Goal: Task Accomplishment & Management: Manage account settings

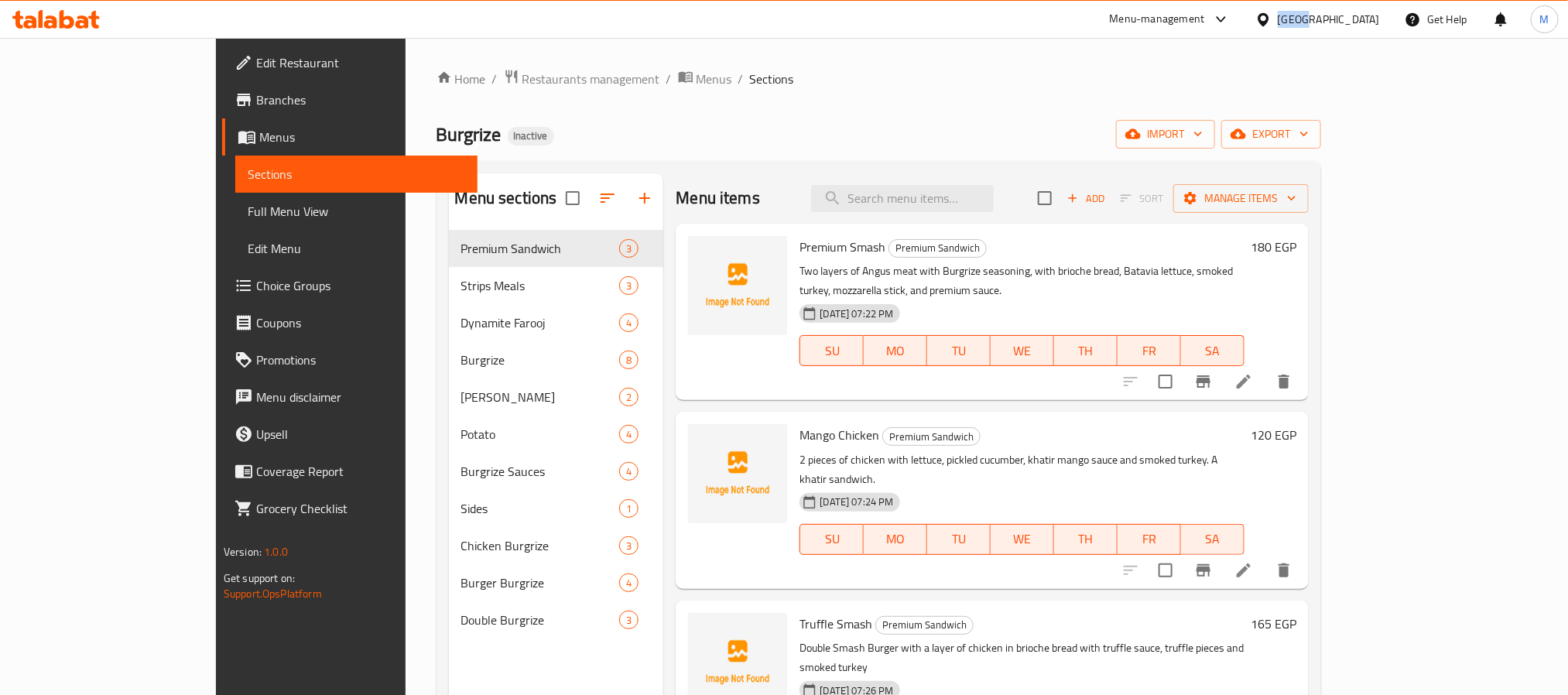
click at [1356, 18] on div "[GEOGRAPHIC_DATA]" at bounding box center [1328, 18] width 102 height 17
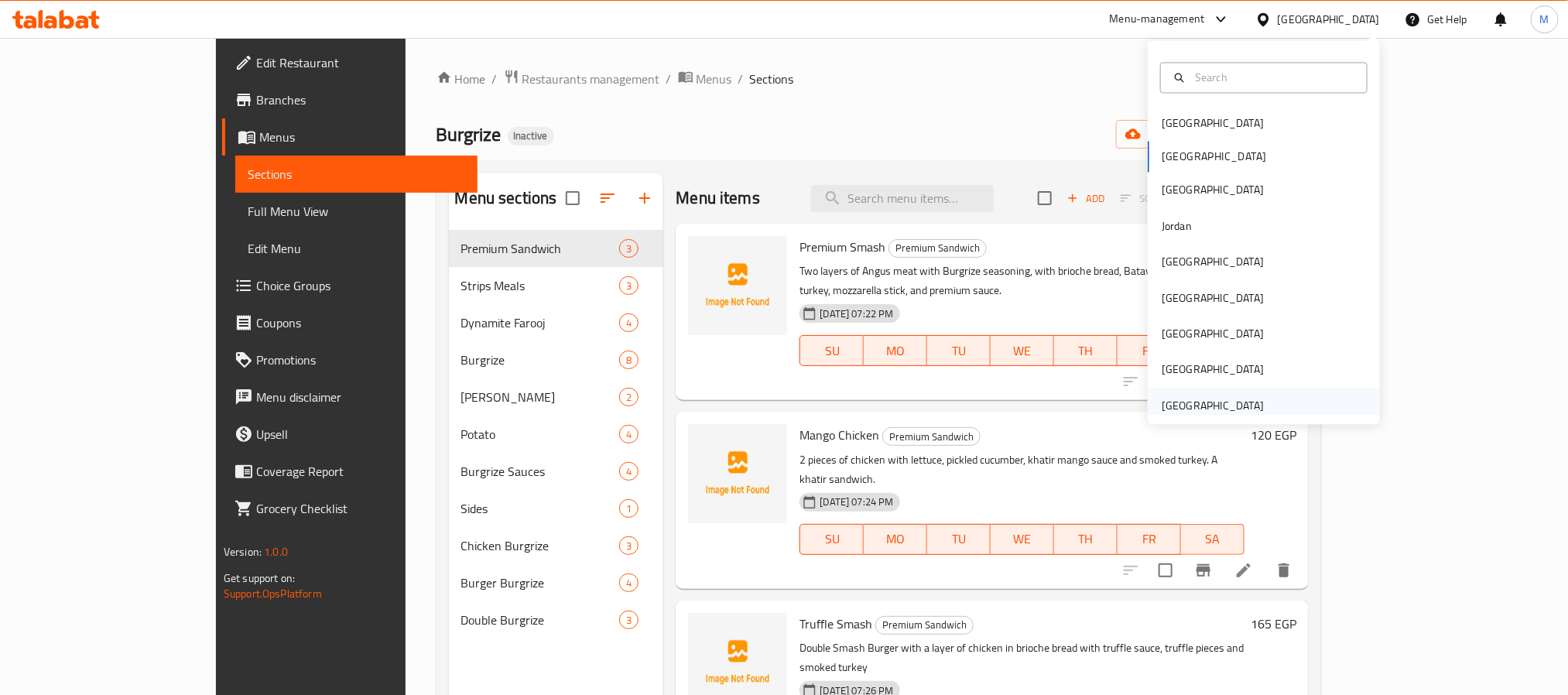
click at [1186, 409] on div "[GEOGRAPHIC_DATA]" at bounding box center [1212, 405] width 102 height 17
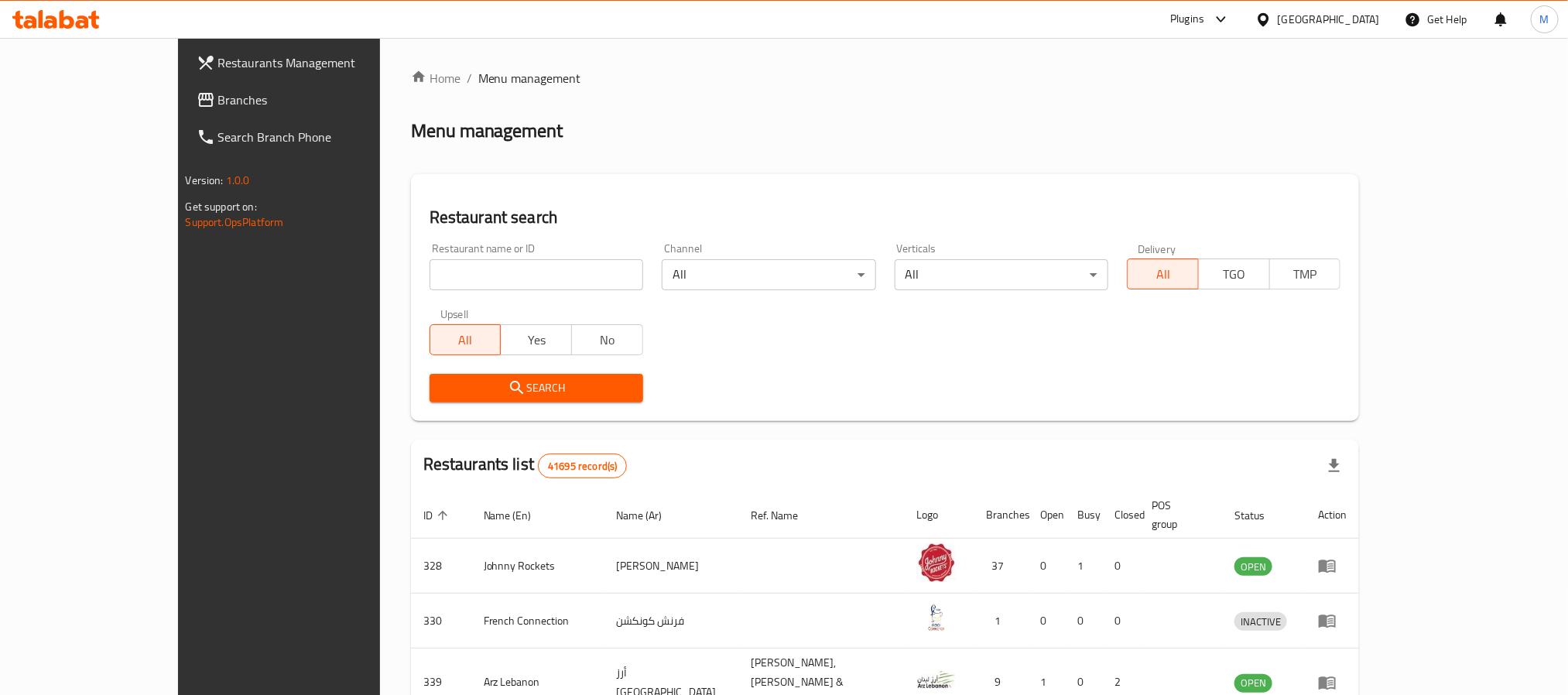
click at [218, 91] on span "Branches" at bounding box center [323, 100] width 209 height 18
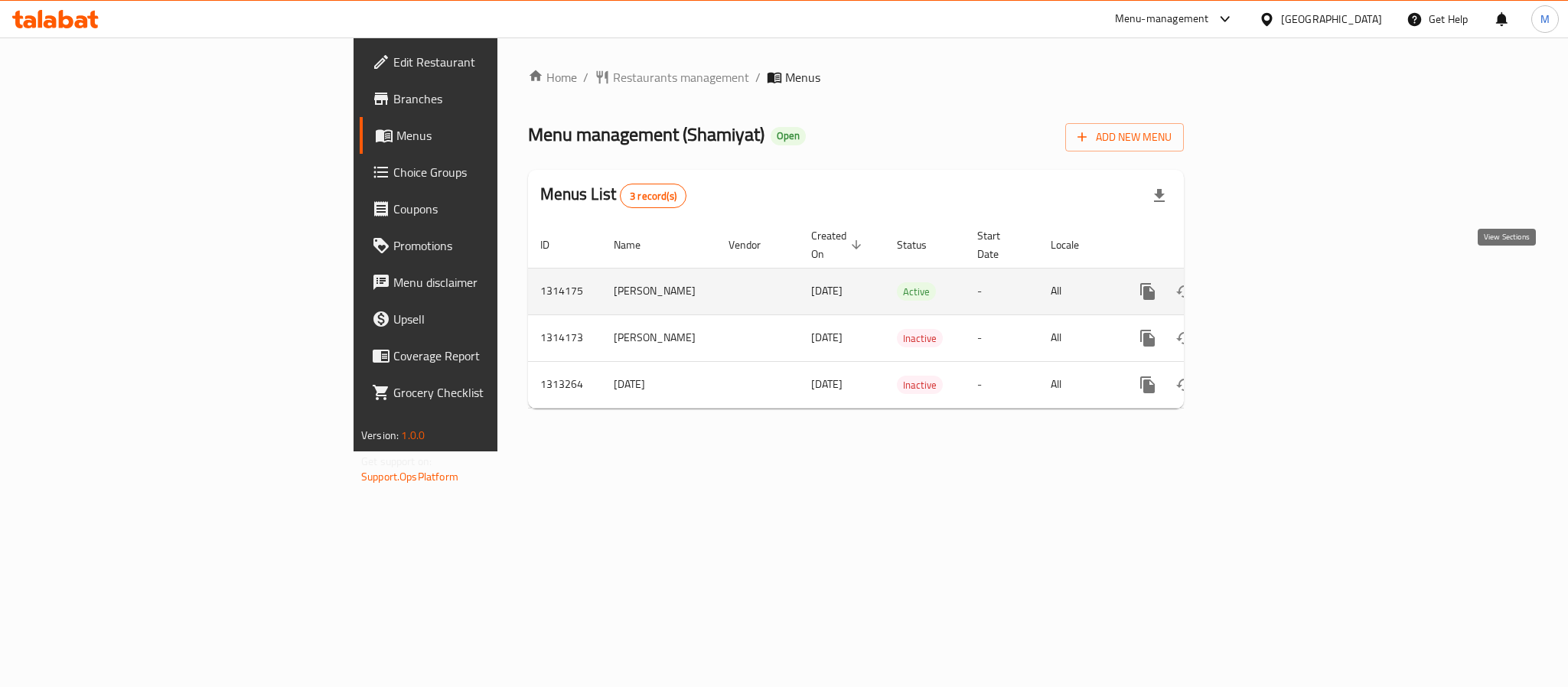
click at [1267, 282] on icon "enhanced table" at bounding box center [1258, 291] width 18 height 18
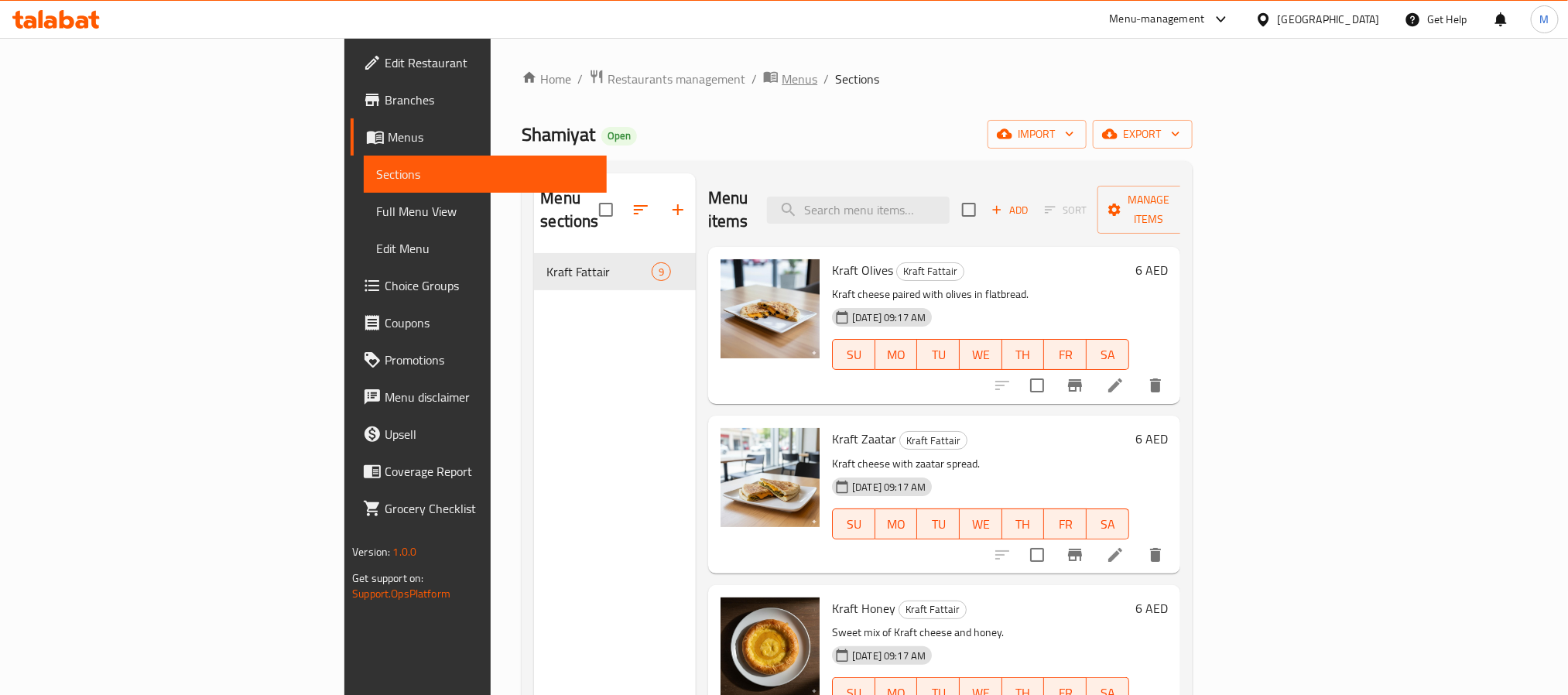
click at [782, 72] on span "Menus" at bounding box center [799, 79] width 35 height 18
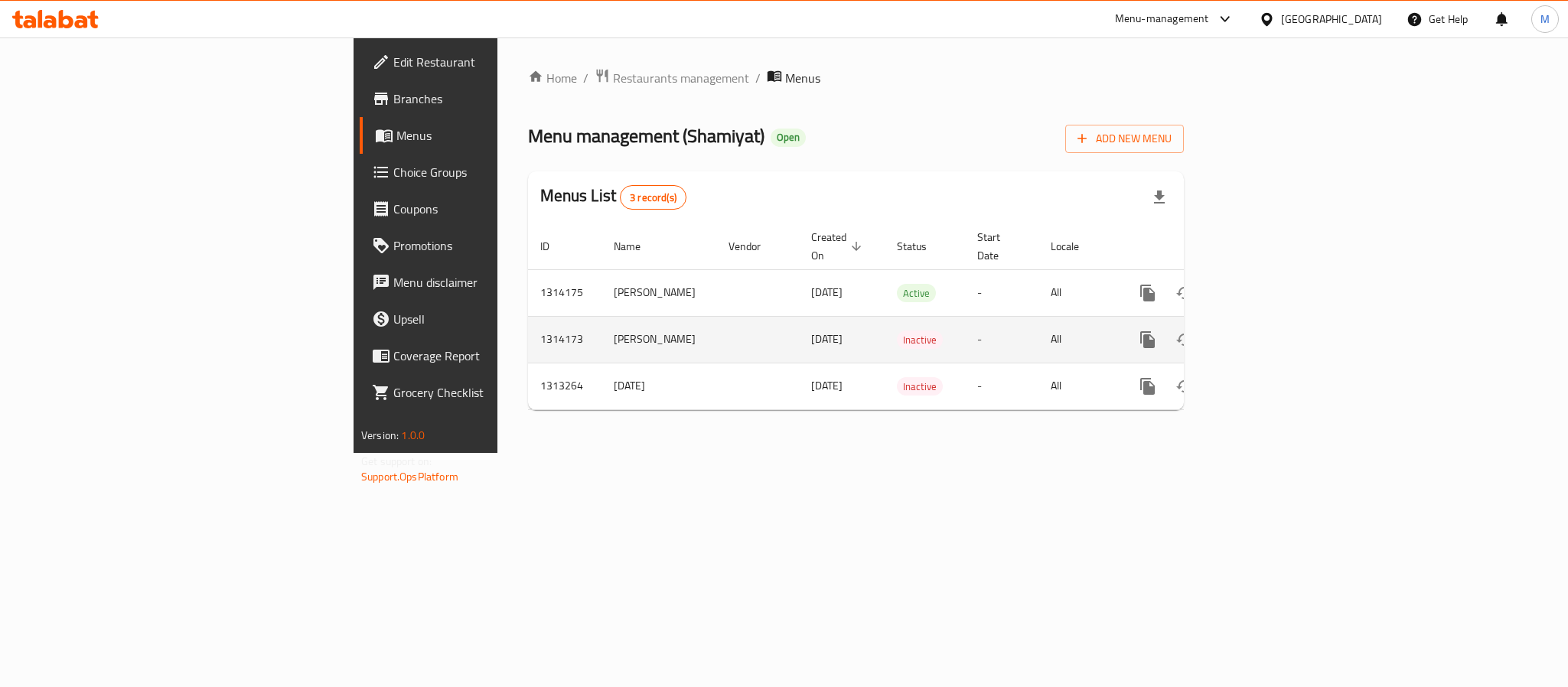
click at [1267, 331] on icon "enhanced table" at bounding box center [1258, 340] width 18 height 18
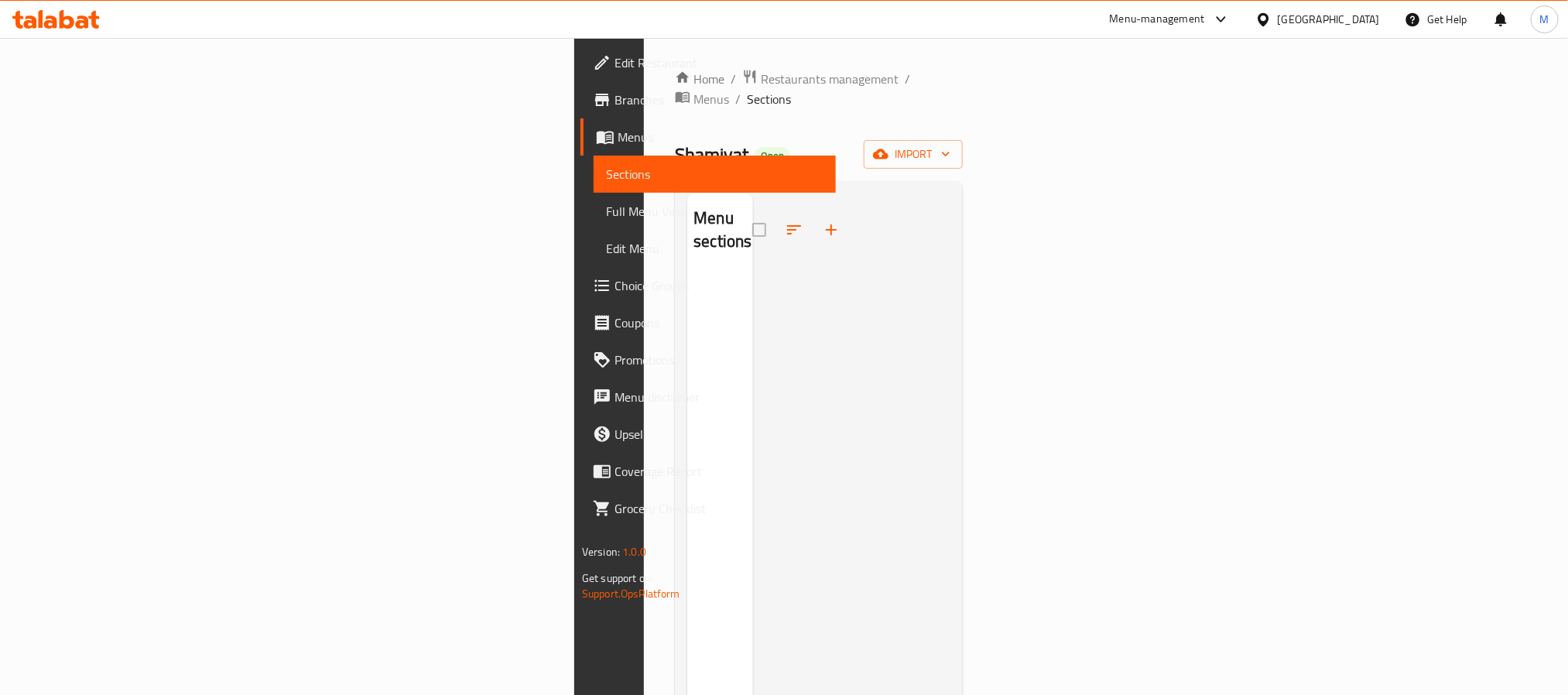
click at [675, 98] on div "Home / Restaurants management / Menus / Sections Shamiyat Open import Menu sect…" at bounding box center [819, 485] width 288 height 832
click at [693, 90] on span "Menus" at bounding box center [711, 99] width 35 height 18
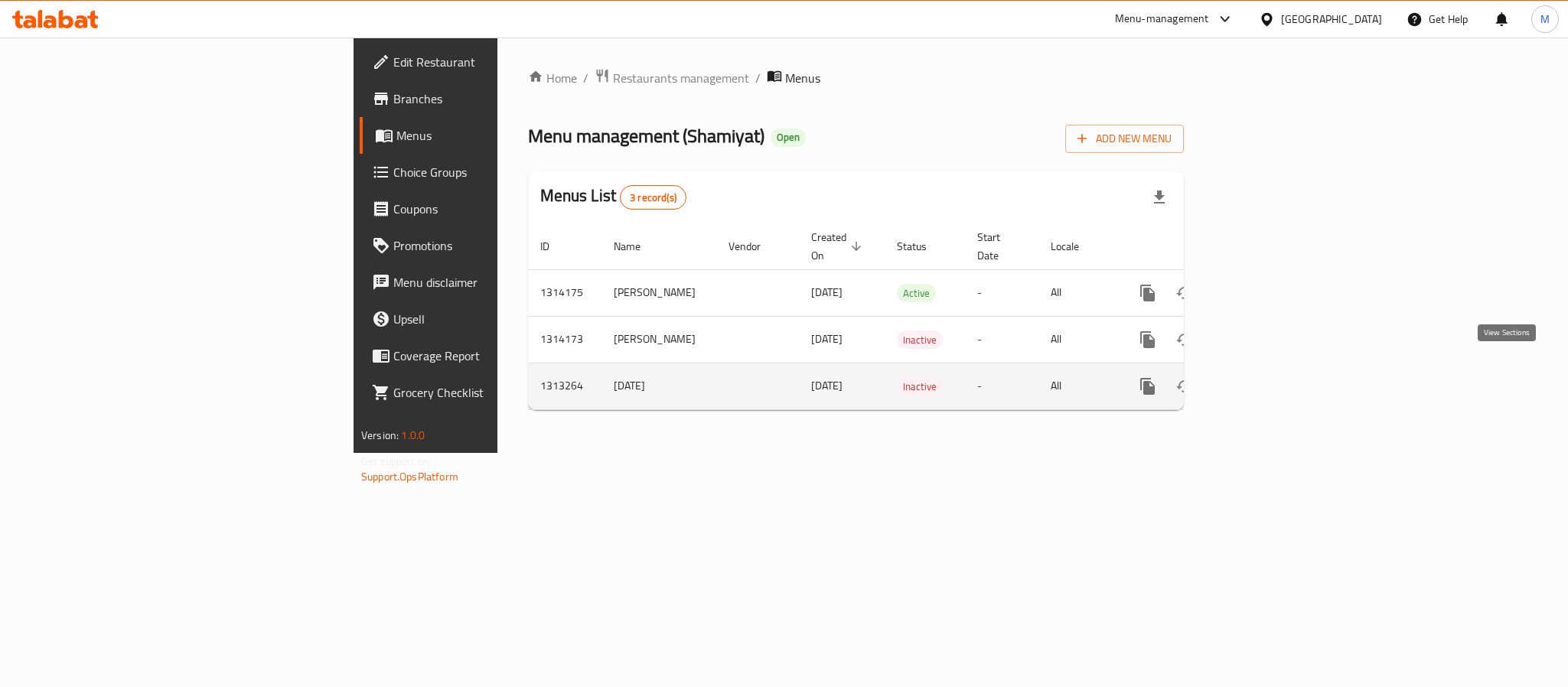
click at [1265, 379] on icon "enhanced table" at bounding box center [1258, 386] width 13 height 13
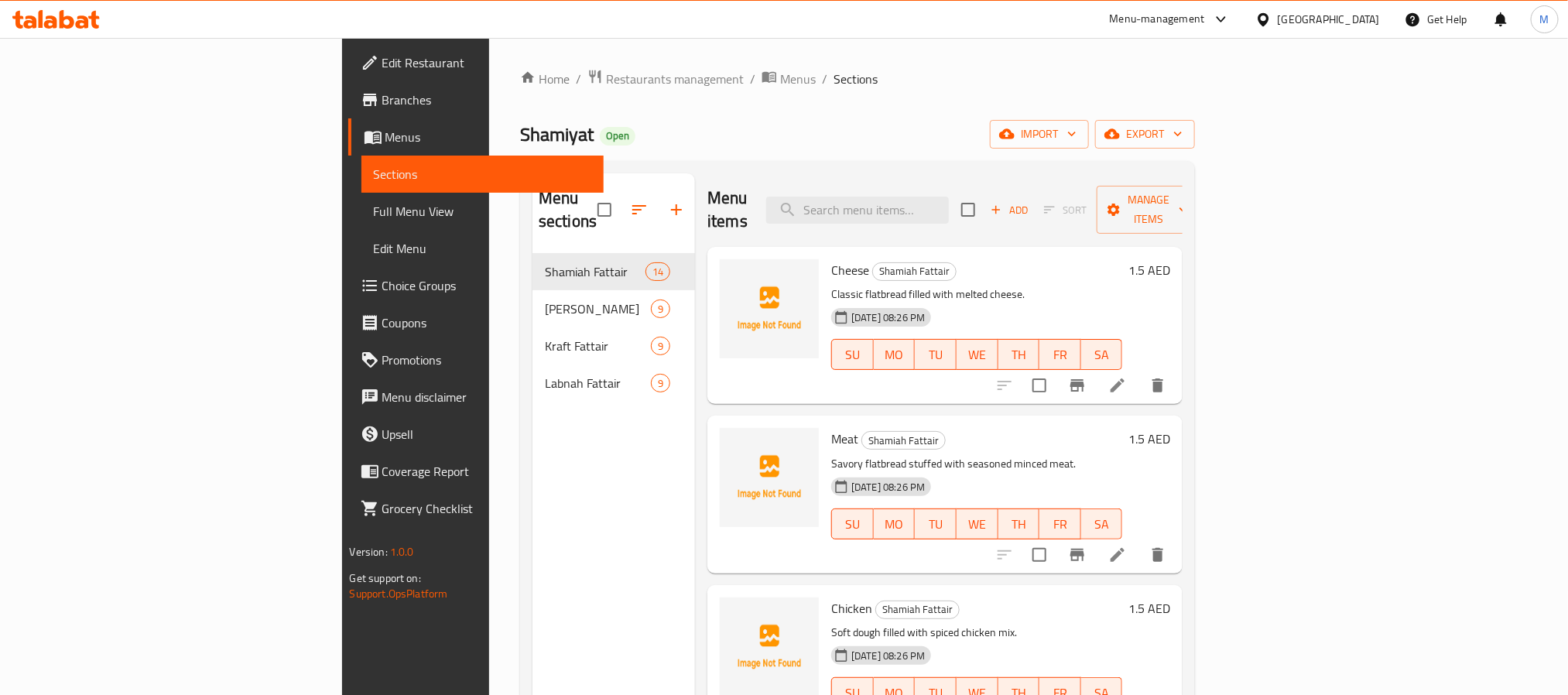
click at [374, 211] on span "Full Menu View" at bounding box center [482, 211] width 217 height 18
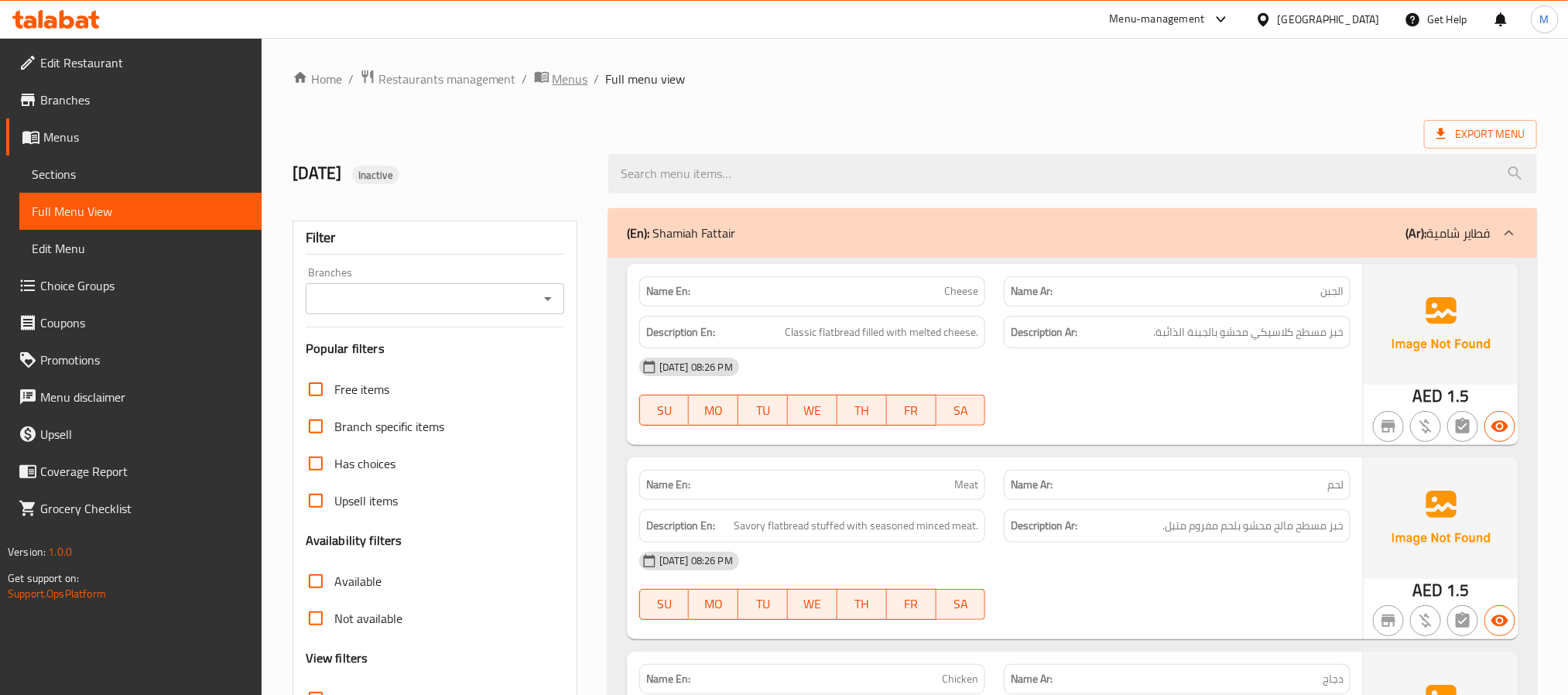
click at [559, 84] on span "Menus" at bounding box center [570, 79] width 35 height 18
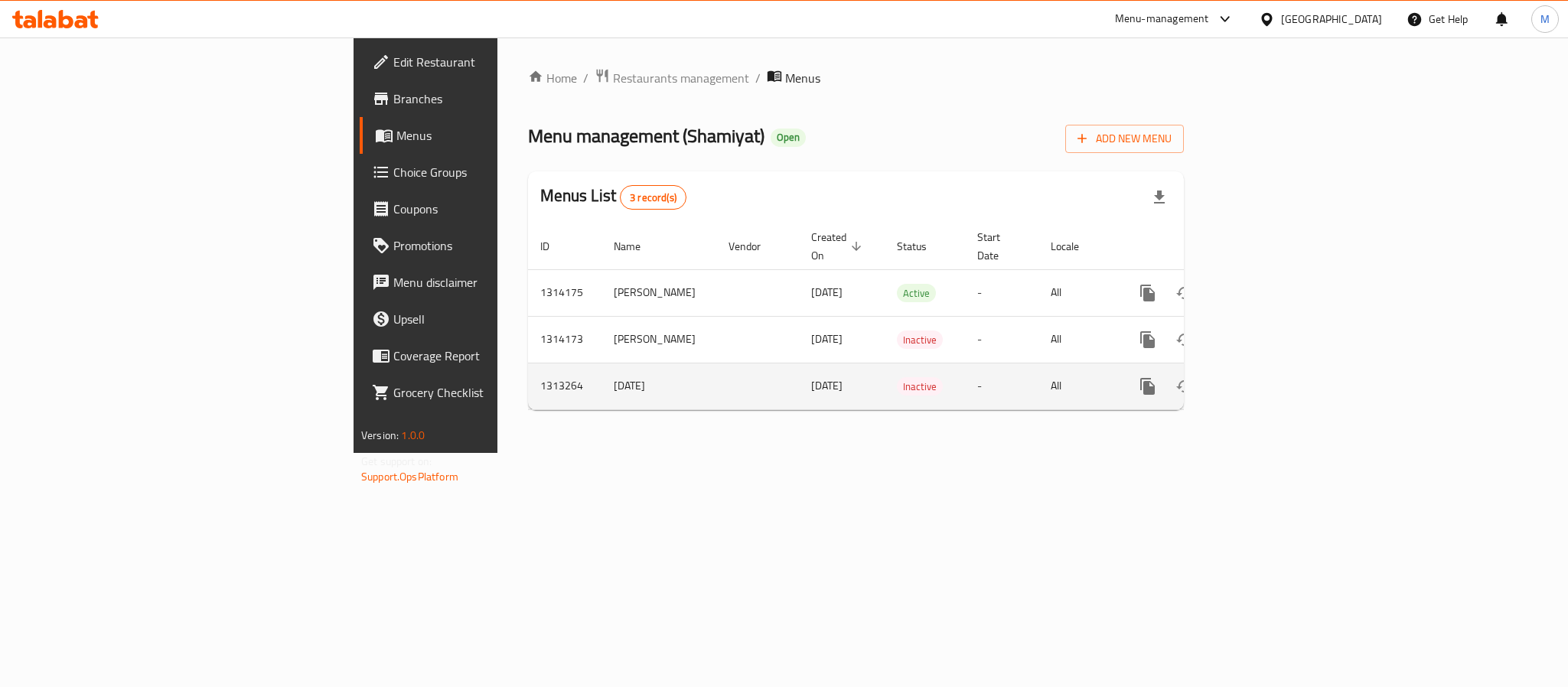
click at [811, 375] on span "21/09/2025" at bounding box center [827, 385] width 32 height 20
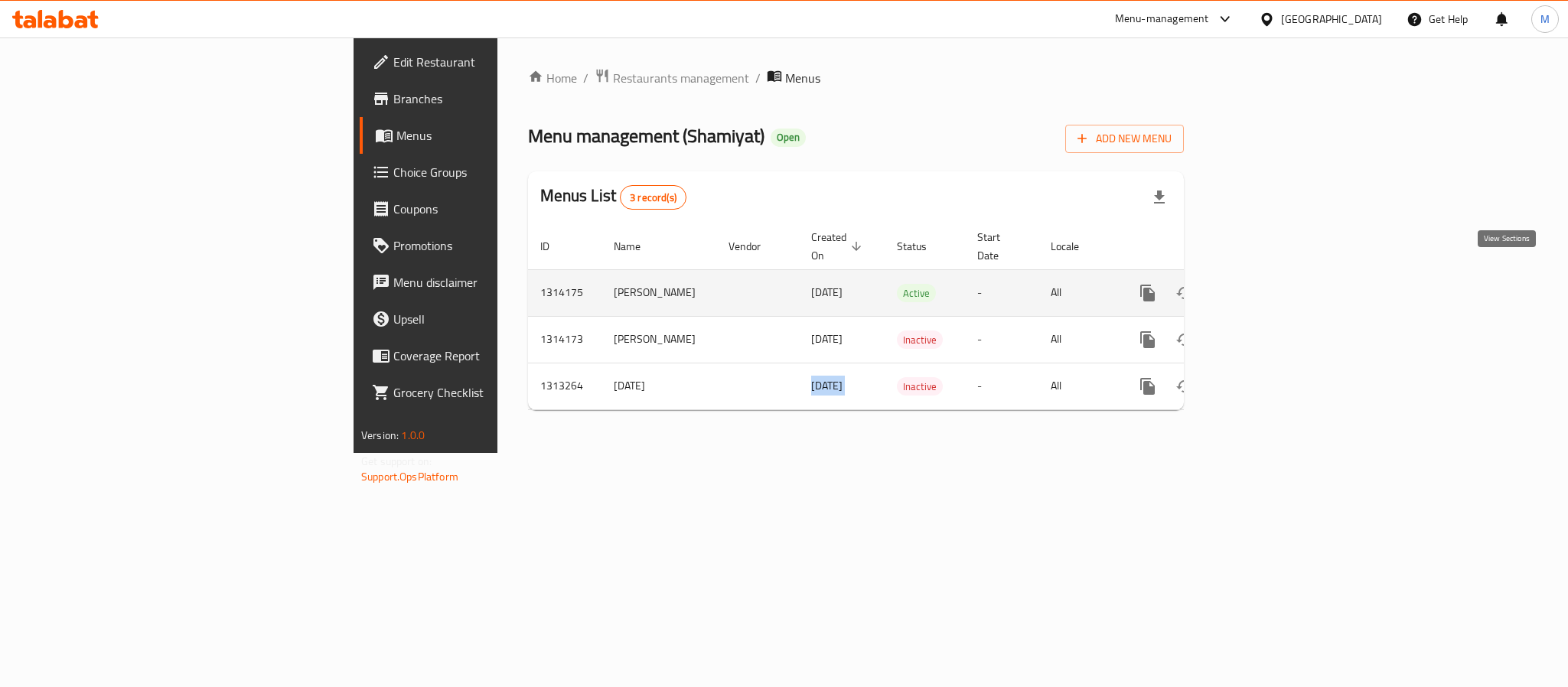
click at [1267, 284] on icon "enhanced table" at bounding box center [1258, 293] width 18 height 18
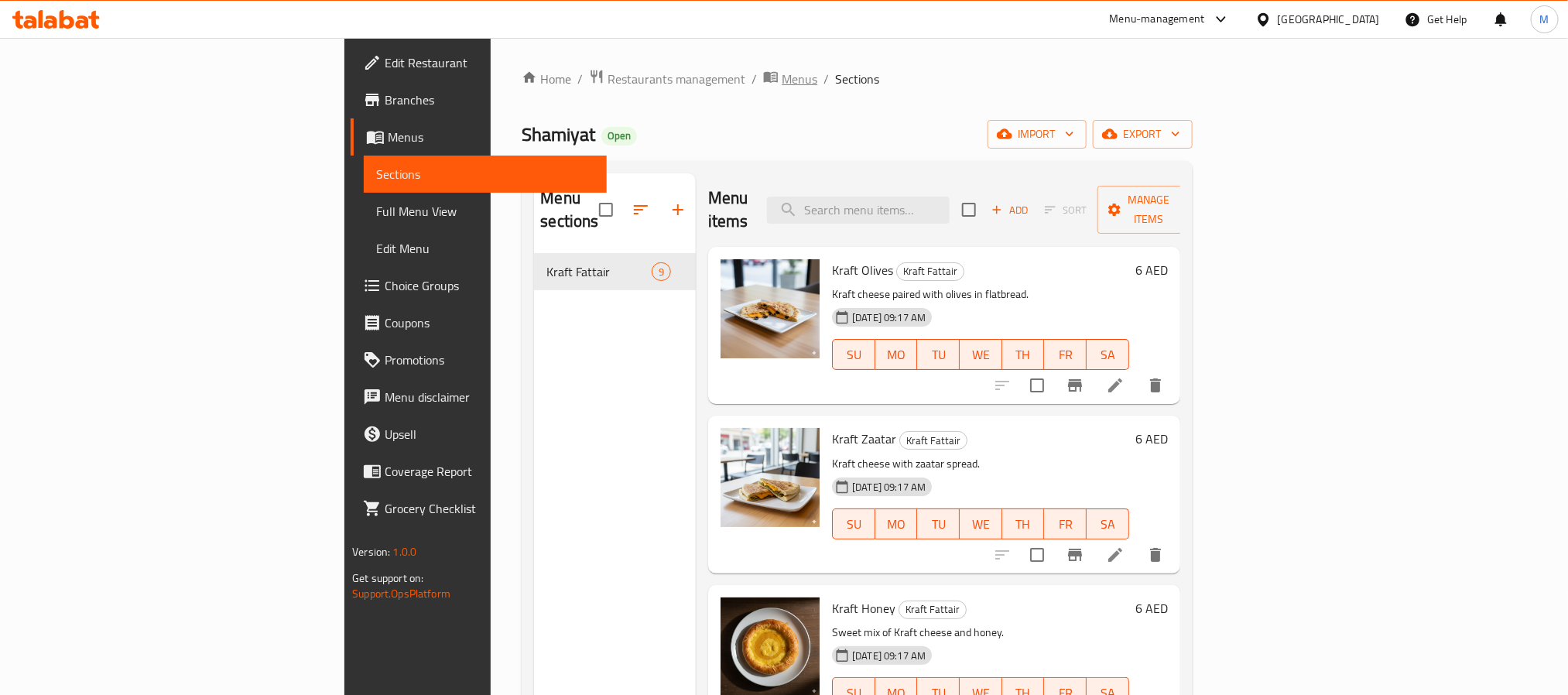
click at [763, 73] on icon "breadcrumb" at bounding box center [770, 76] width 15 height 15
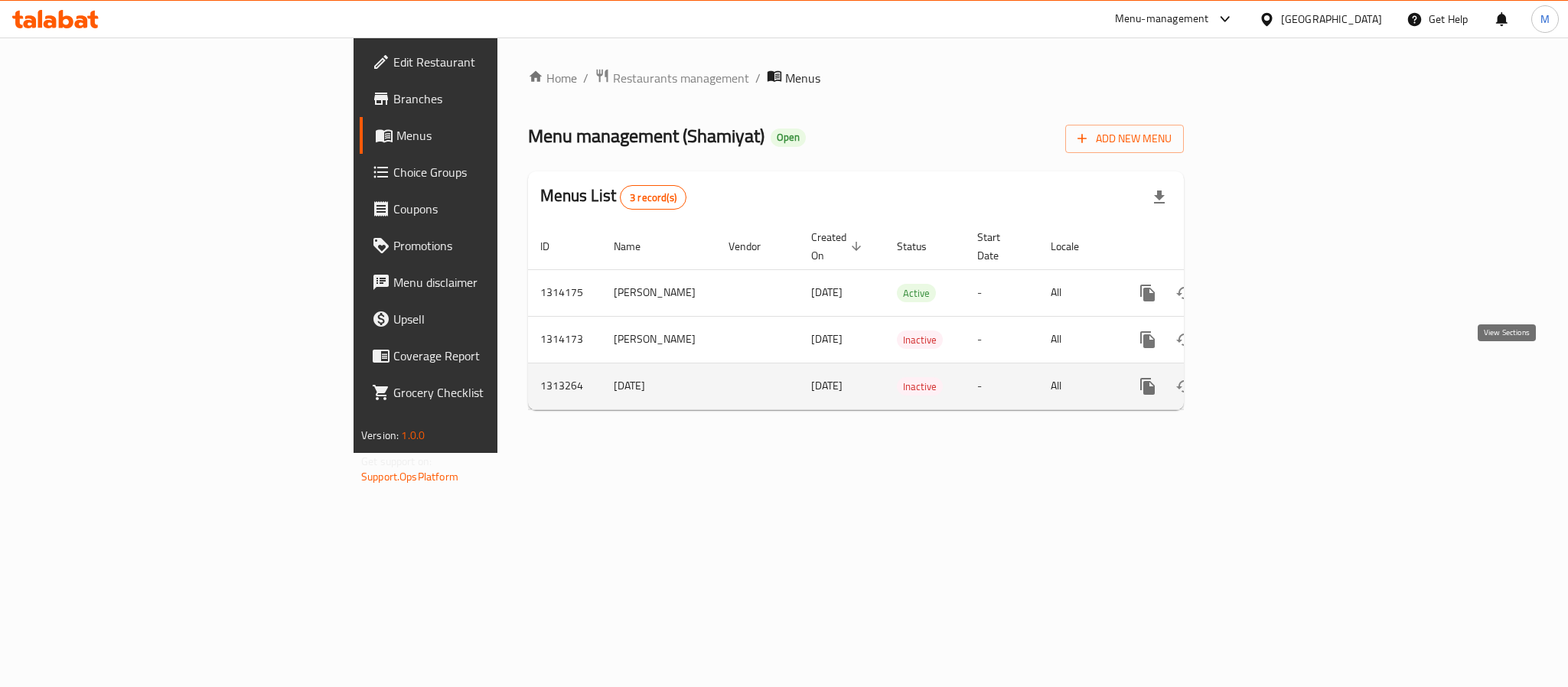
click at [1267, 377] on icon "enhanced table" at bounding box center [1258, 386] width 18 height 18
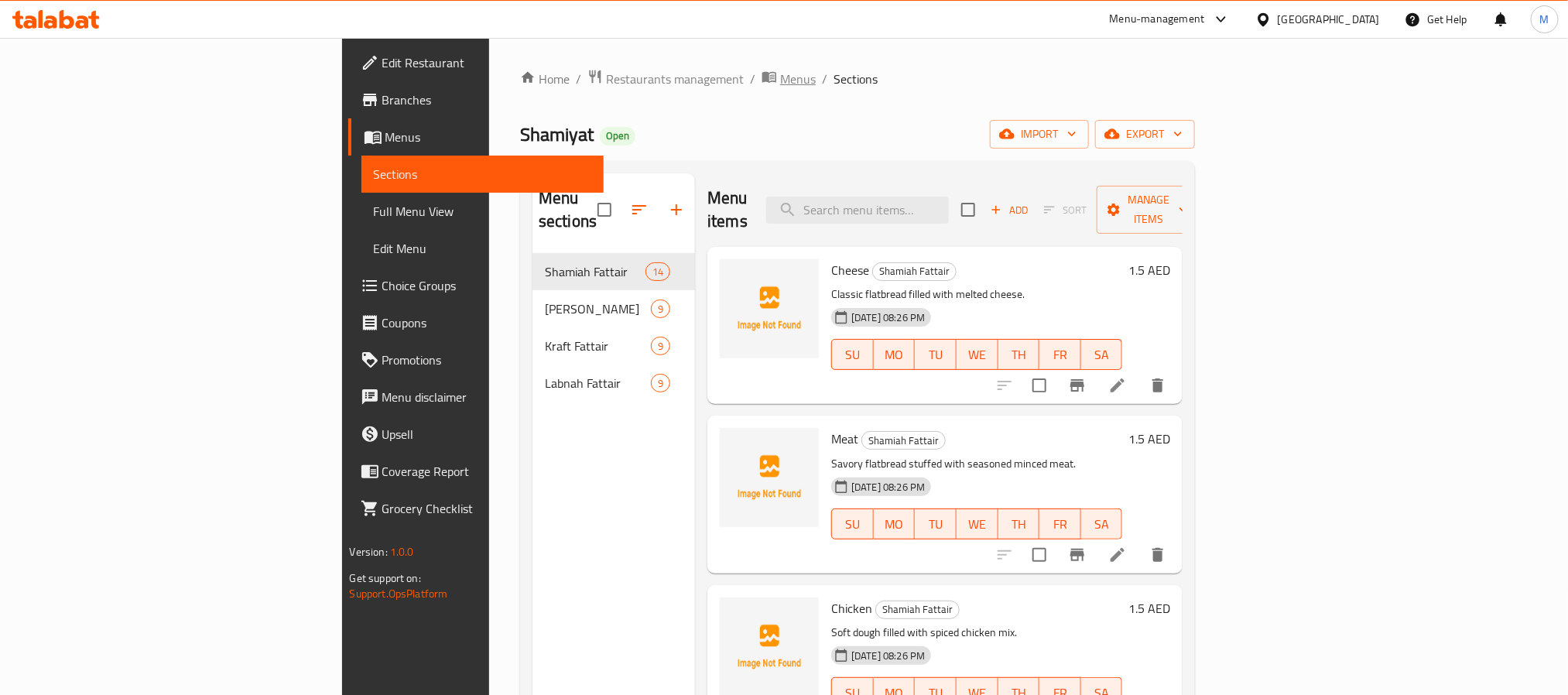
click at [780, 75] on span "Menus" at bounding box center [798, 79] width 35 height 18
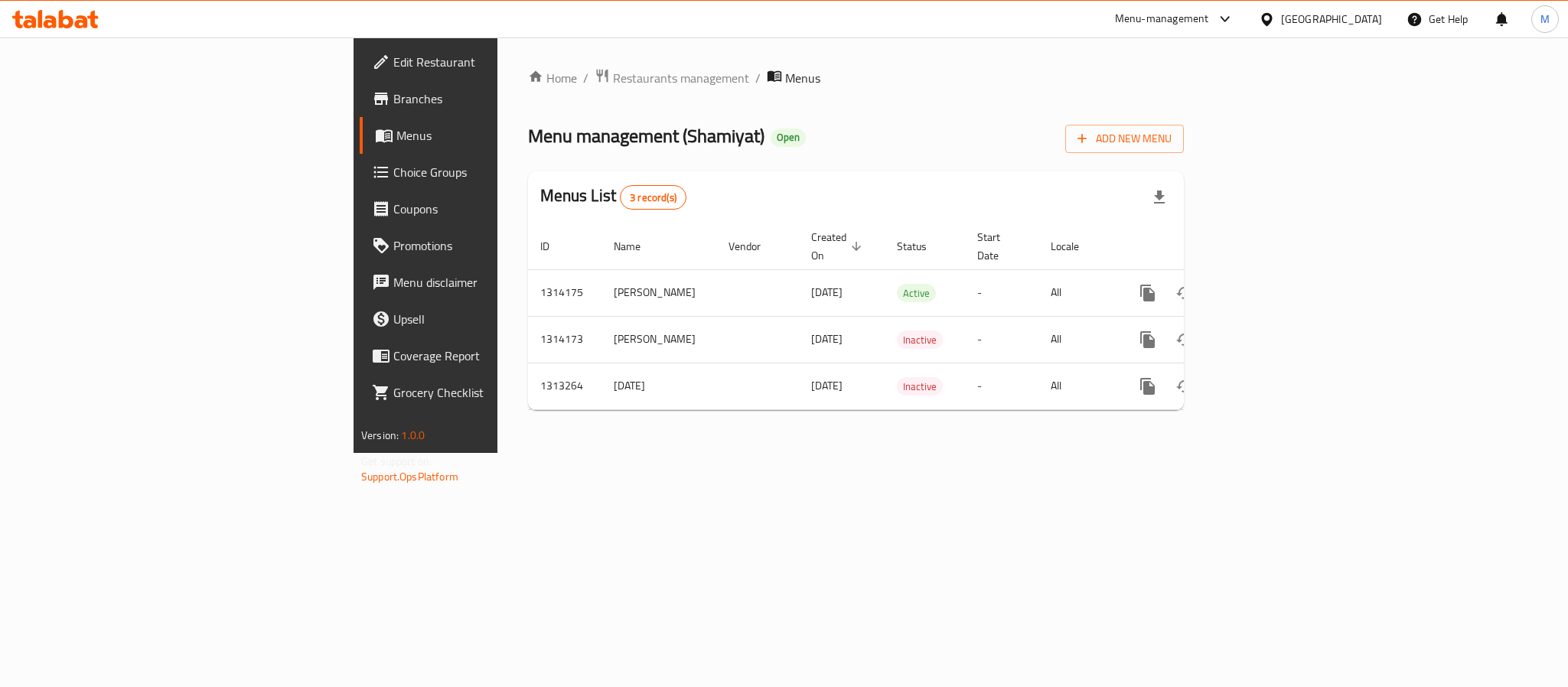
click at [846, 56] on div "Home / Restaurants management / Menus Menu management ( Shamiyat ) Open Add New…" at bounding box center [856, 245] width 717 height 416
click at [985, 117] on div "Home / Restaurants management / Menus Menu management ( Shamiyat ) Open Add New…" at bounding box center [855, 245] width 655 height 354
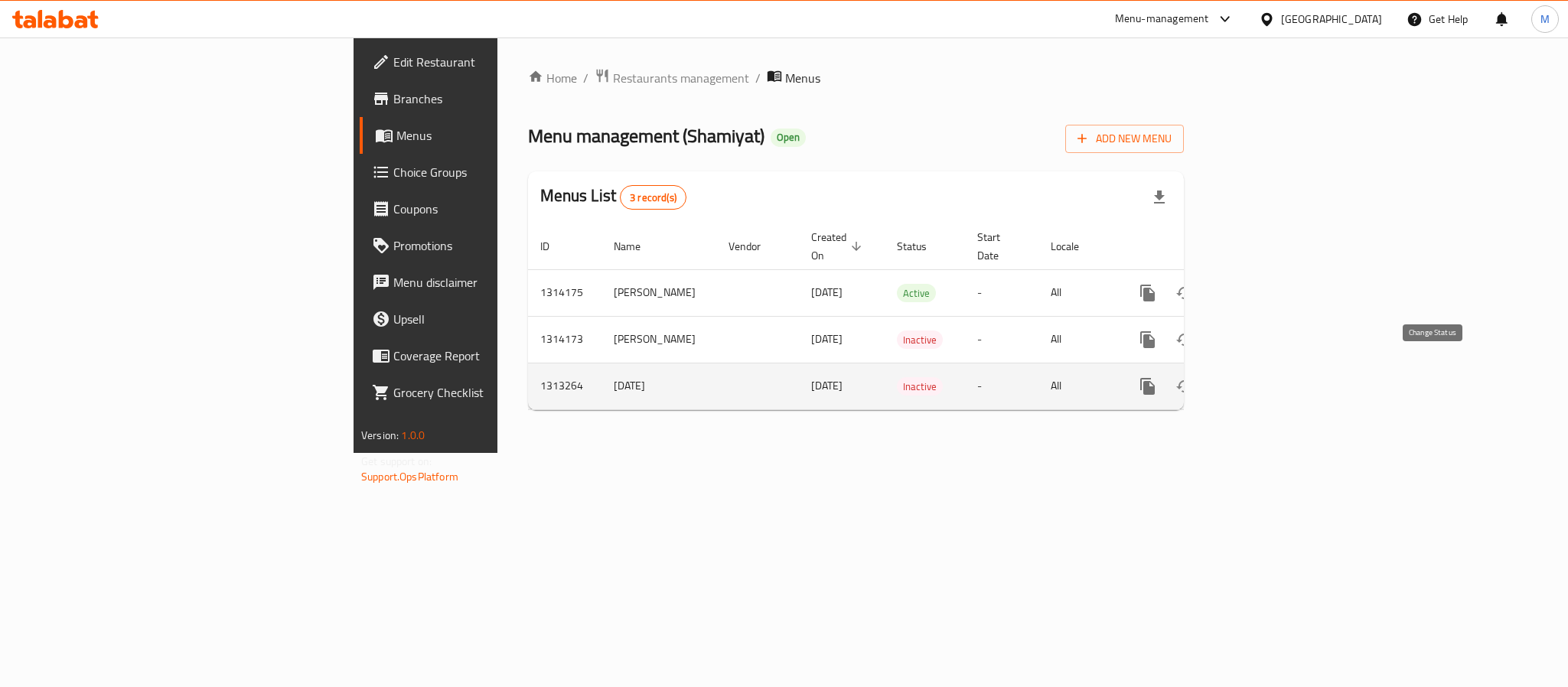
click at [1193, 377] on icon "enhanced table" at bounding box center [1184, 386] width 18 height 18
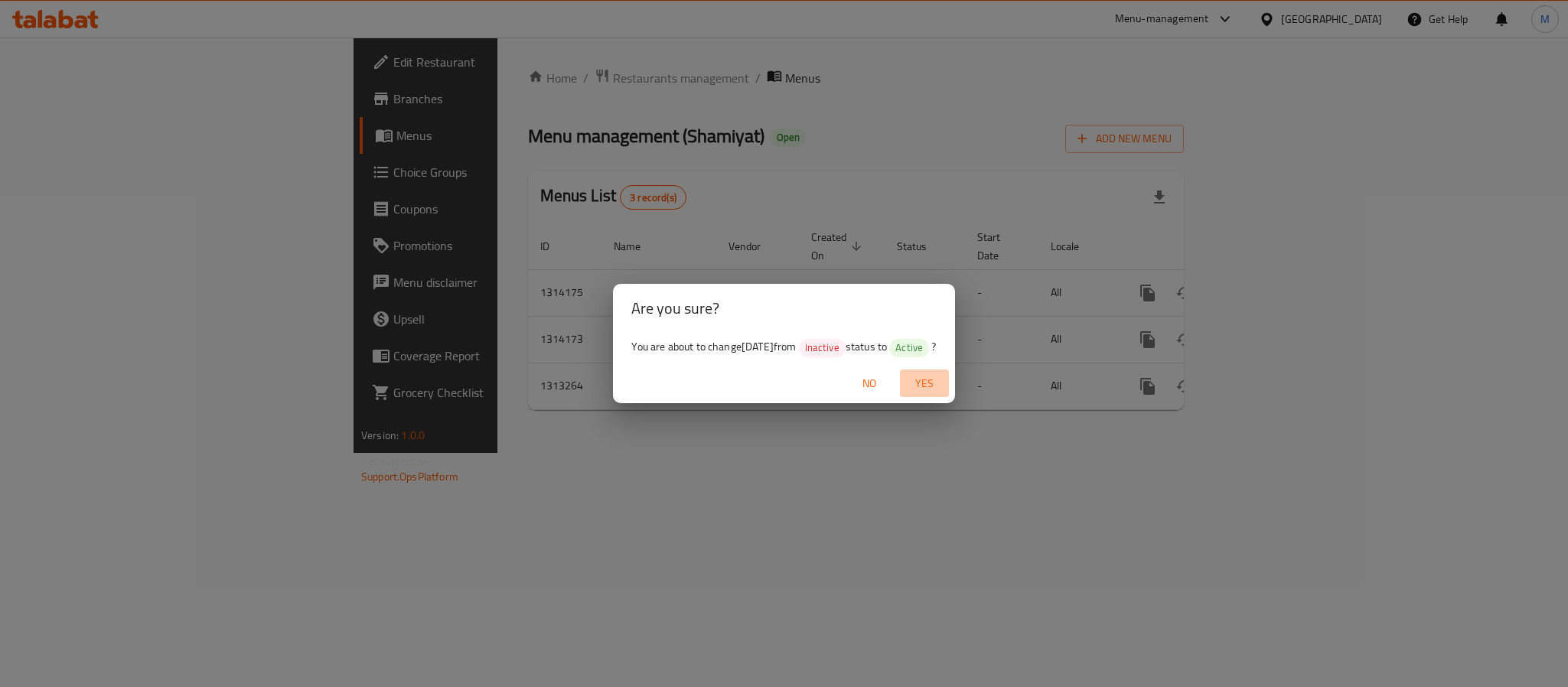
click at [931, 382] on span "Yes" at bounding box center [924, 384] width 37 height 19
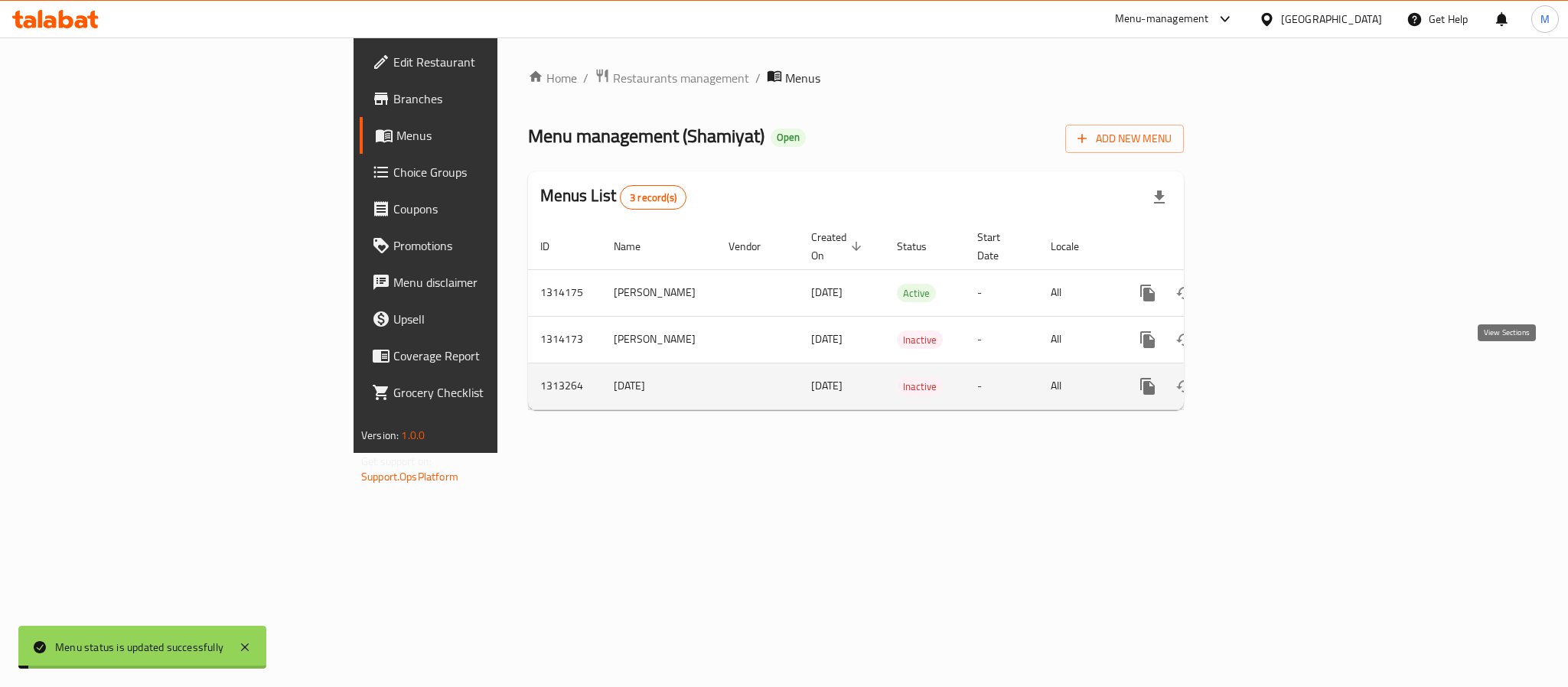
click at [1267, 377] on icon "enhanced table" at bounding box center [1258, 386] width 18 height 18
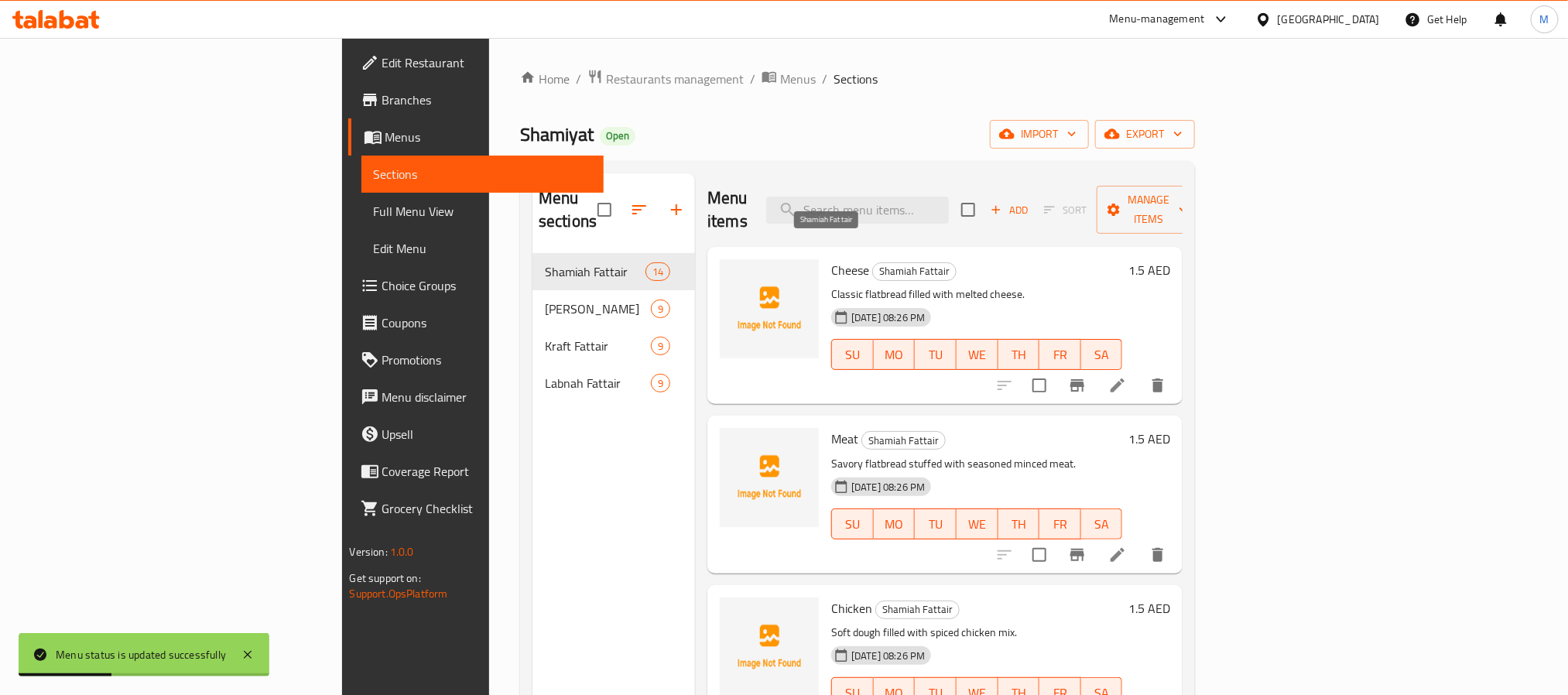
click at [873, 262] on span "Shamiah Fattair" at bounding box center [914, 271] width 83 height 18
copy span "Shamiah"
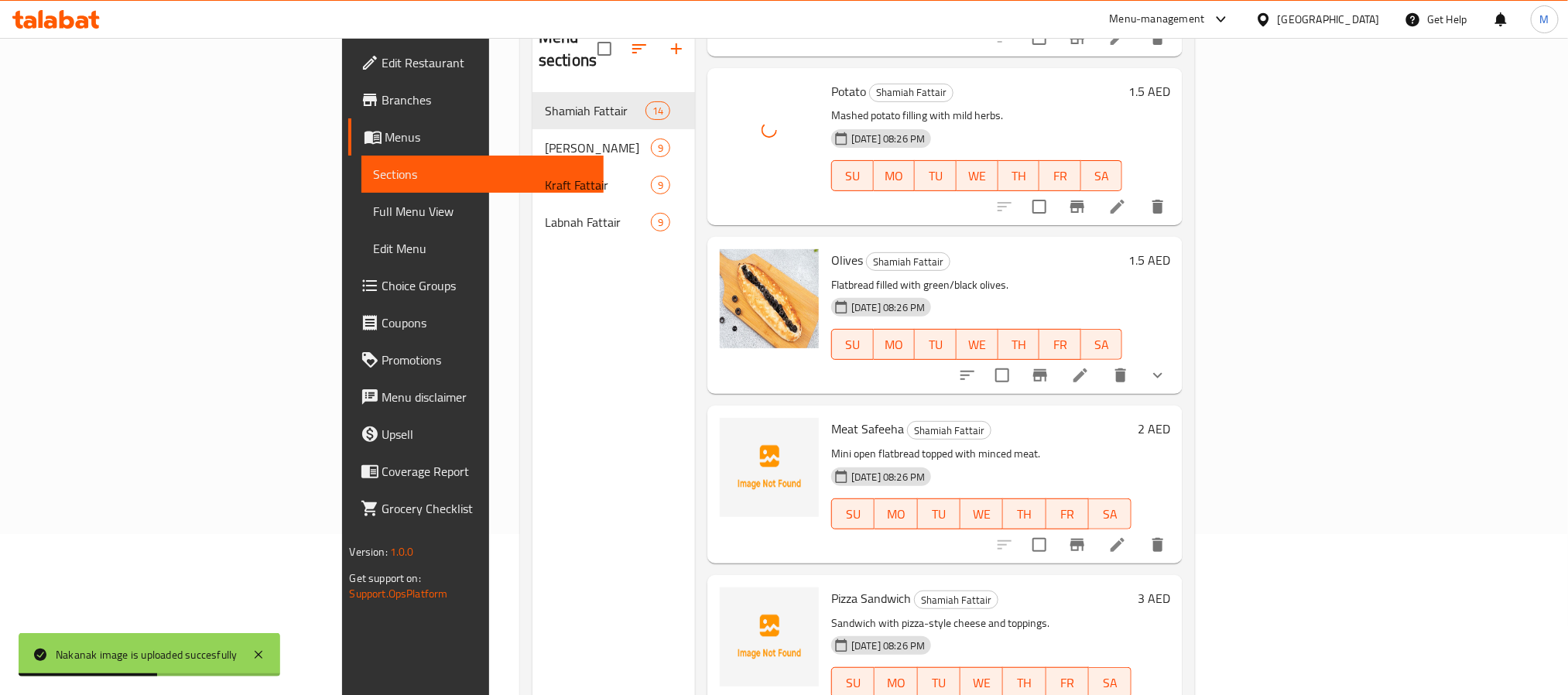
scroll to position [217, 0]
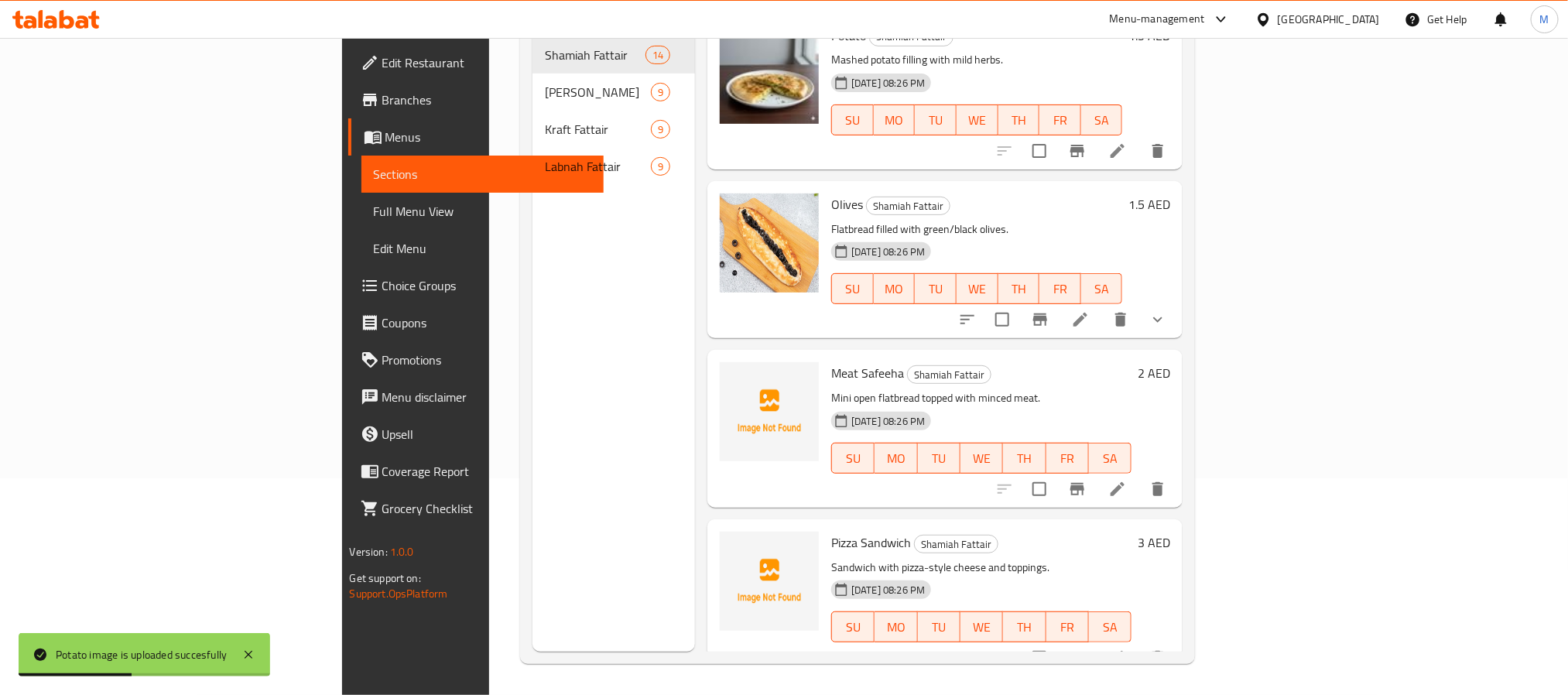
click at [831, 361] on span "Meat Safeeha" at bounding box center [867, 372] width 73 height 23
copy h6 "Safeeha"
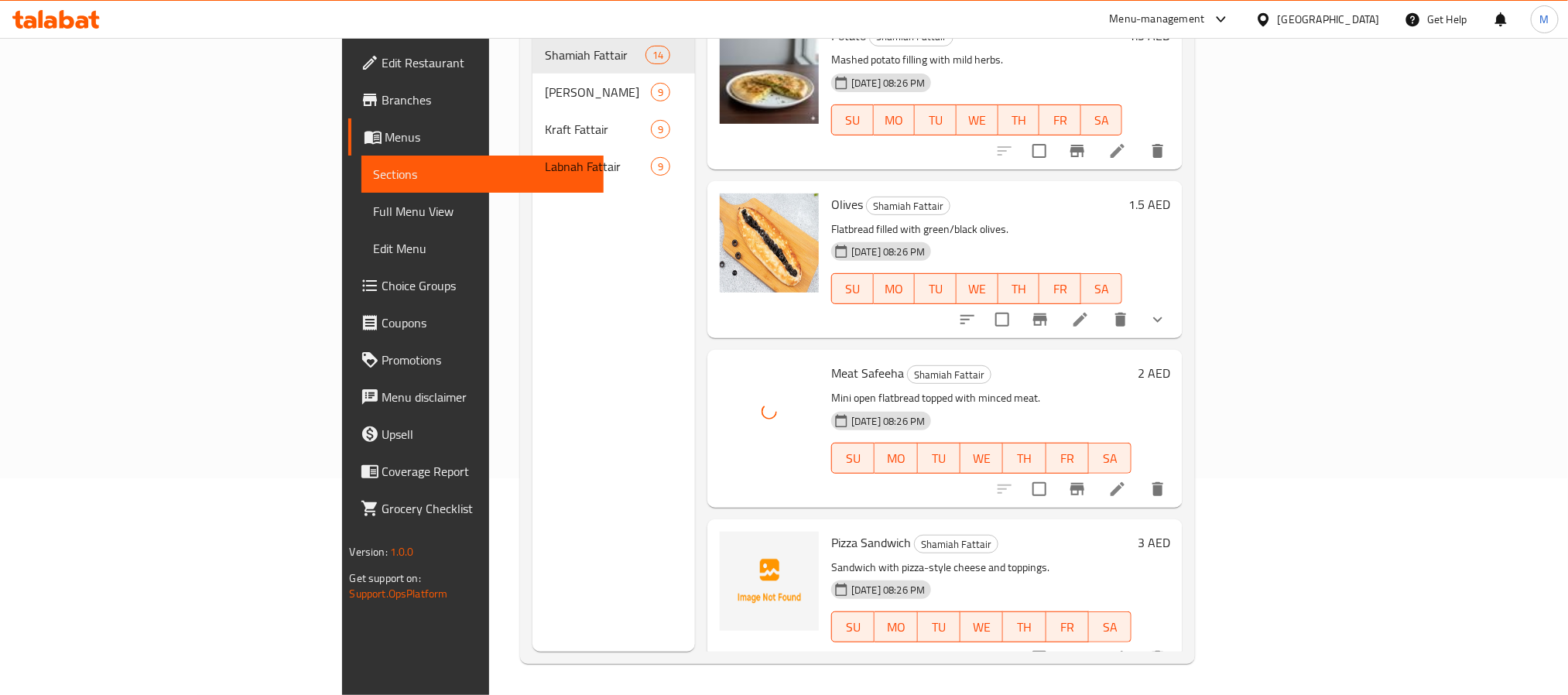
click at [831, 530] on span "Pizza Sandwich" at bounding box center [871, 542] width 79 height 23
copy h6 "Sandwich"
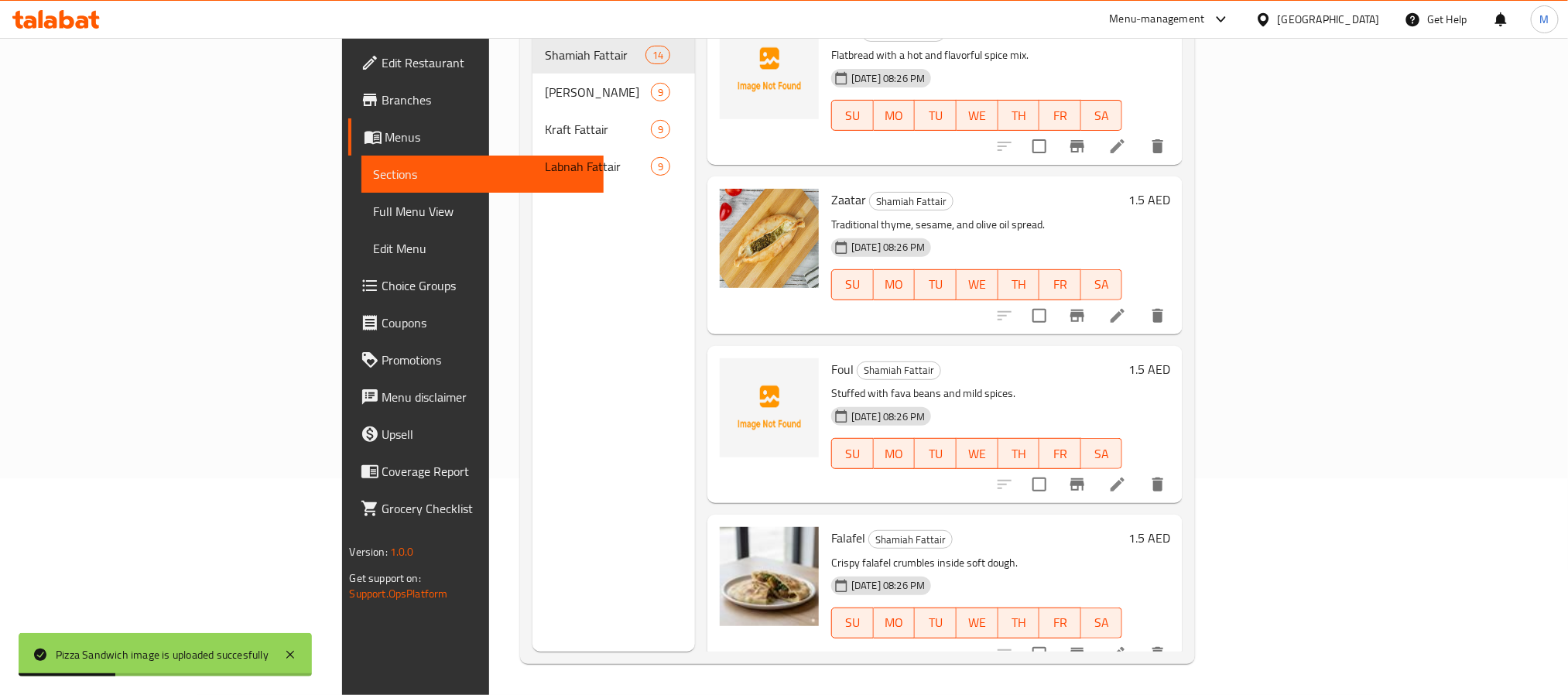
scroll to position [664, 0]
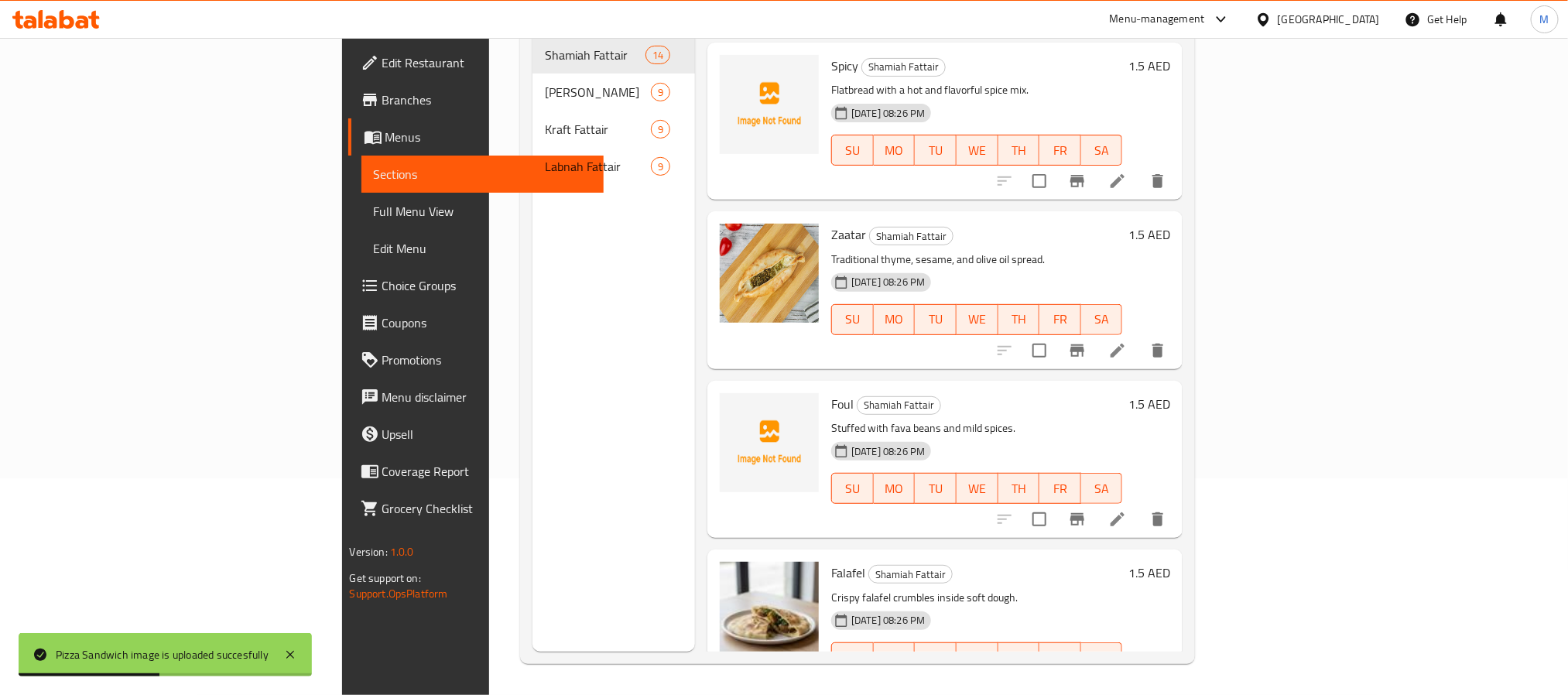
click at [831, 392] on span "Foul" at bounding box center [843, 404] width 22 height 23
copy h6 "Foul"
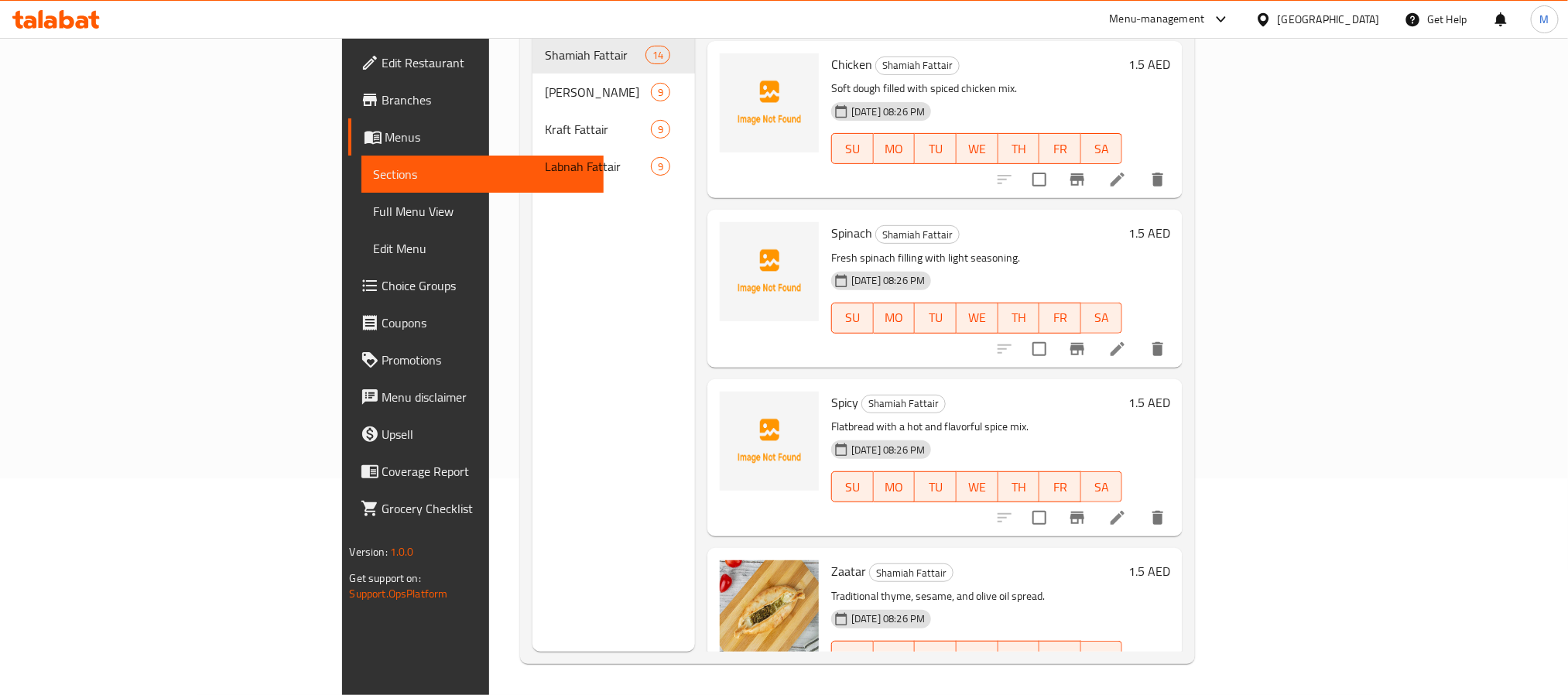
scroll to position [315, 0]
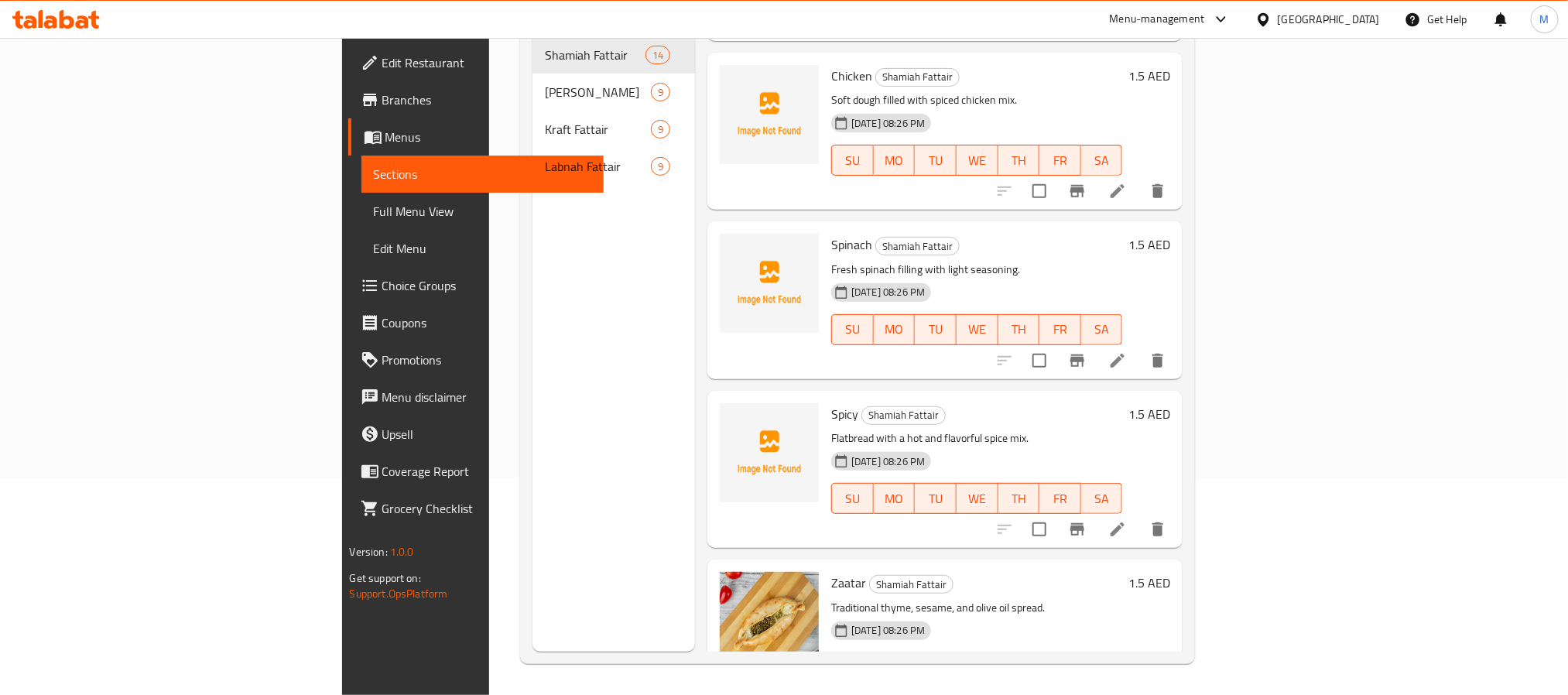
click at [831, 402] on span "Spicy" at bounding box center [845, 413] width 27 height 23
copy h6 "Spicy"
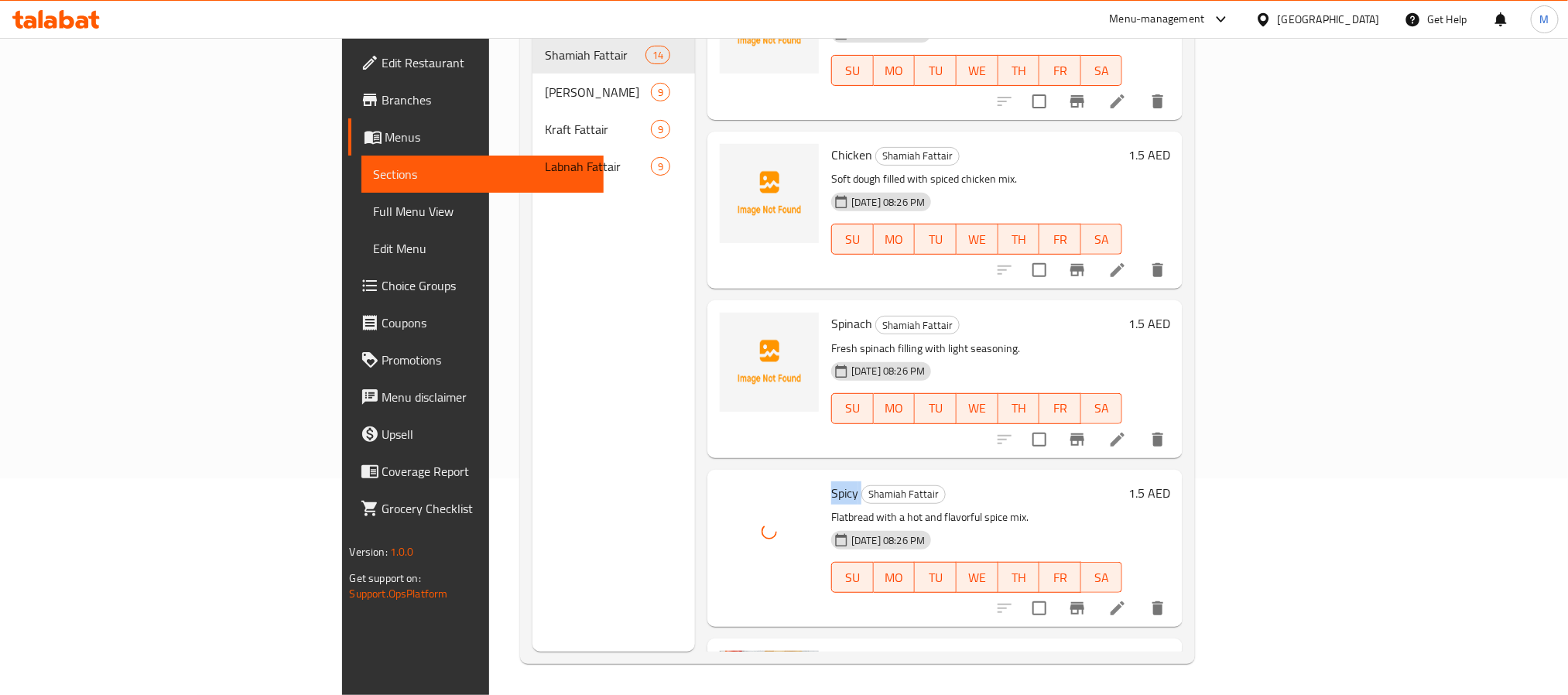
scroll to position [232, 0]
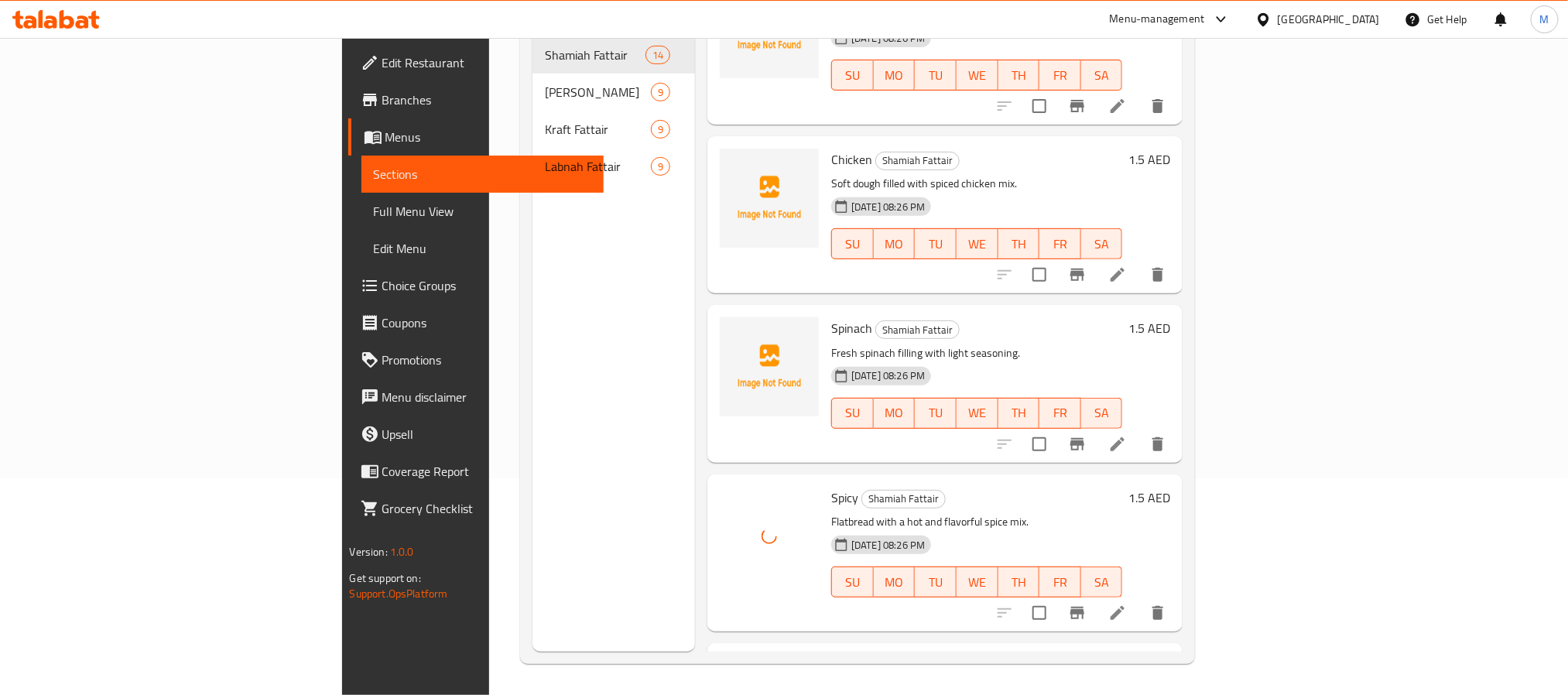
click at [831, 316] on span "Spinach" at bounding box center [851, 327] width 41 height 23
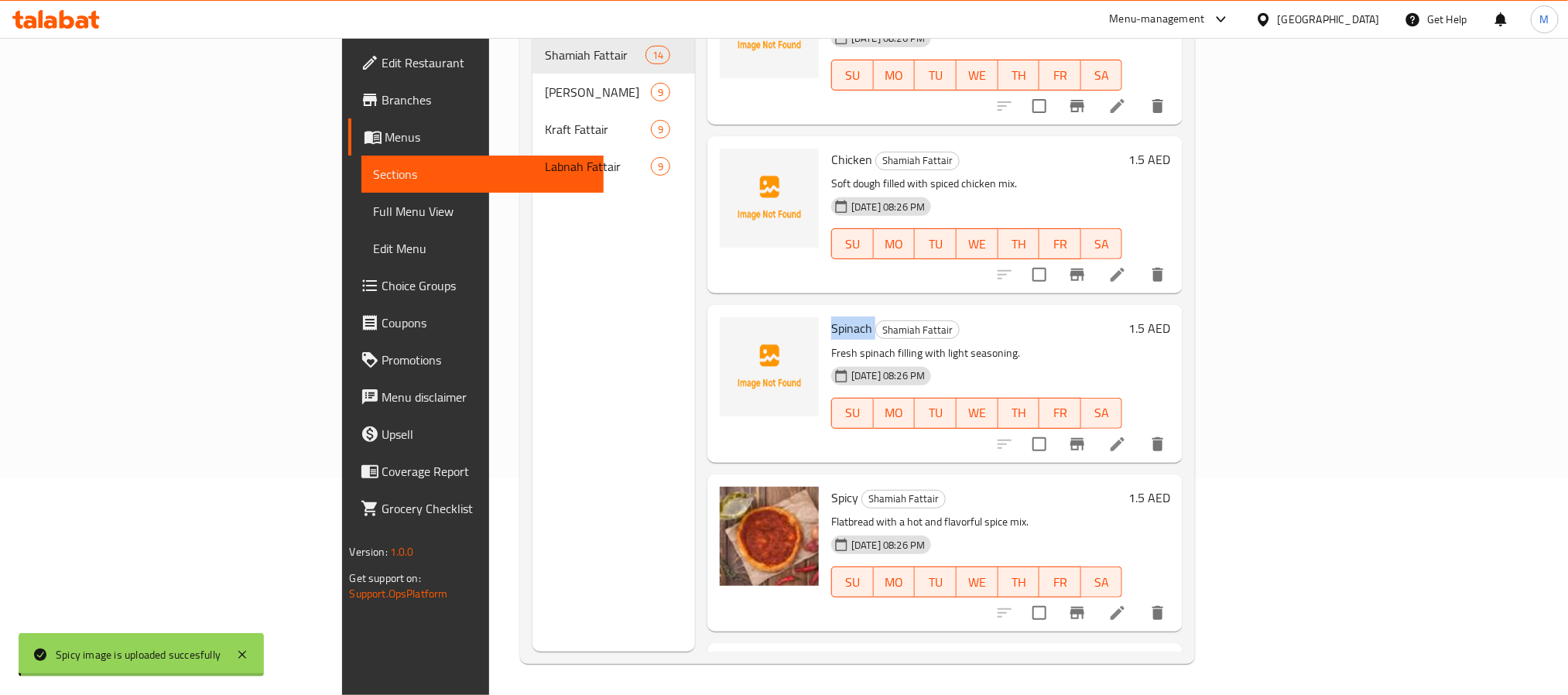
copy h6 "Spinach"
click at [831, 148] on span "Chicken" at bounding box center [851, 159] width 41 height 23
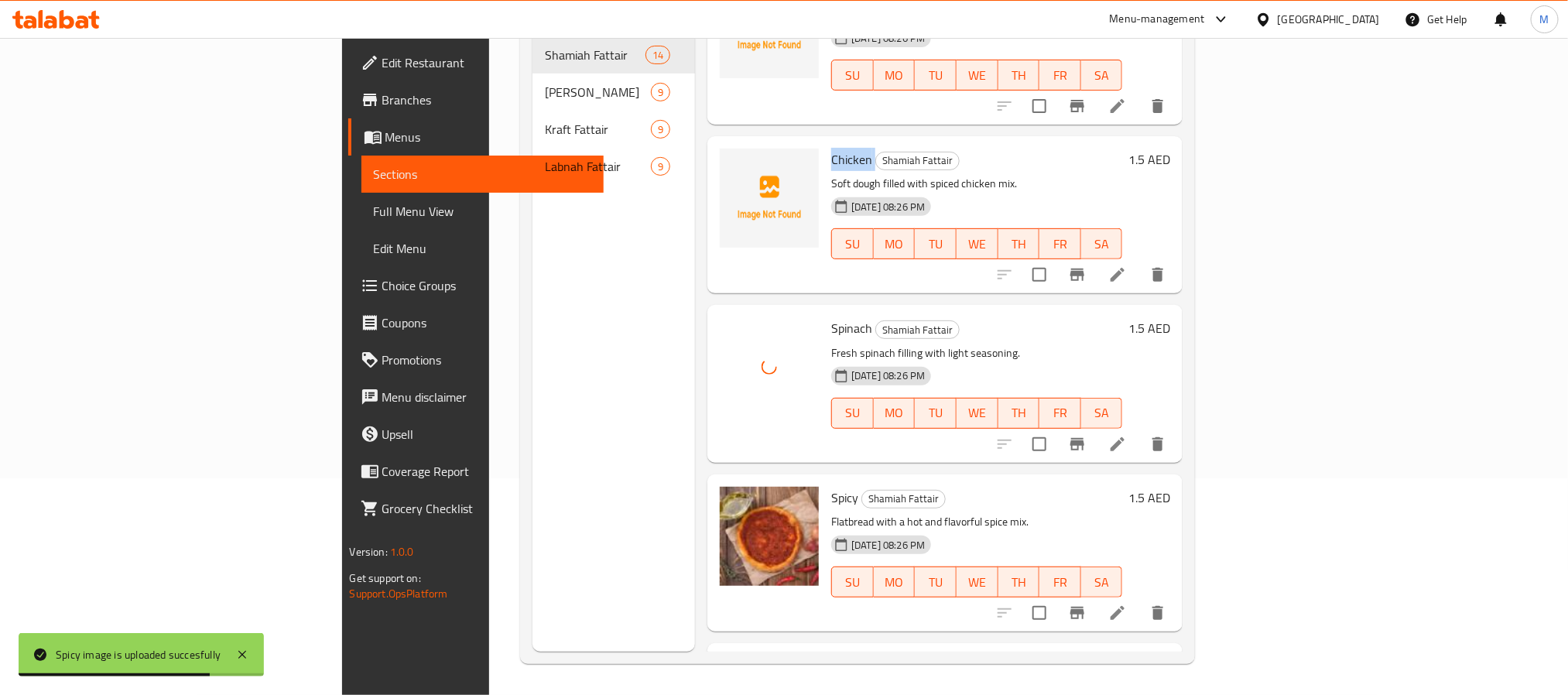
click at [831, 148] on span "Chicken" at bounding box center [851, 159] width 41 height 23
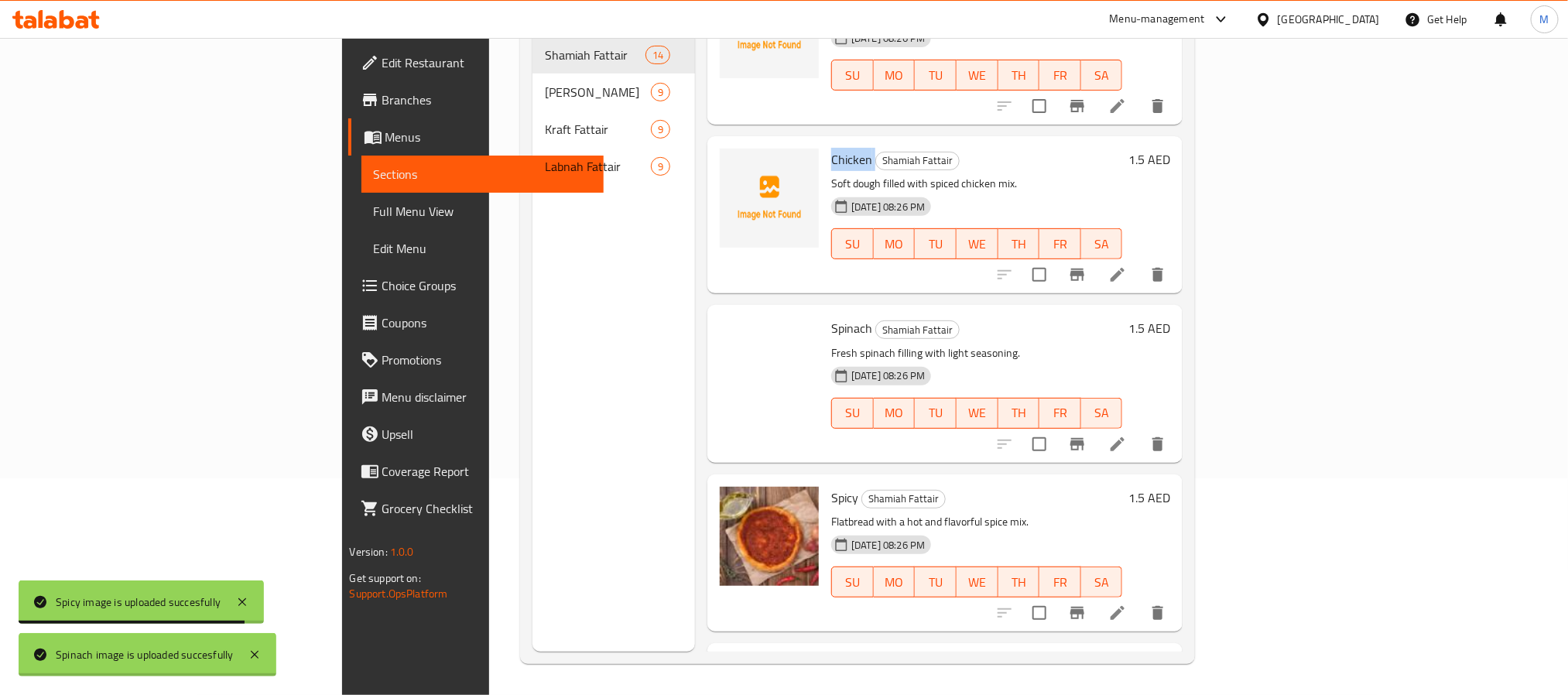
copy h6 "Chicken"
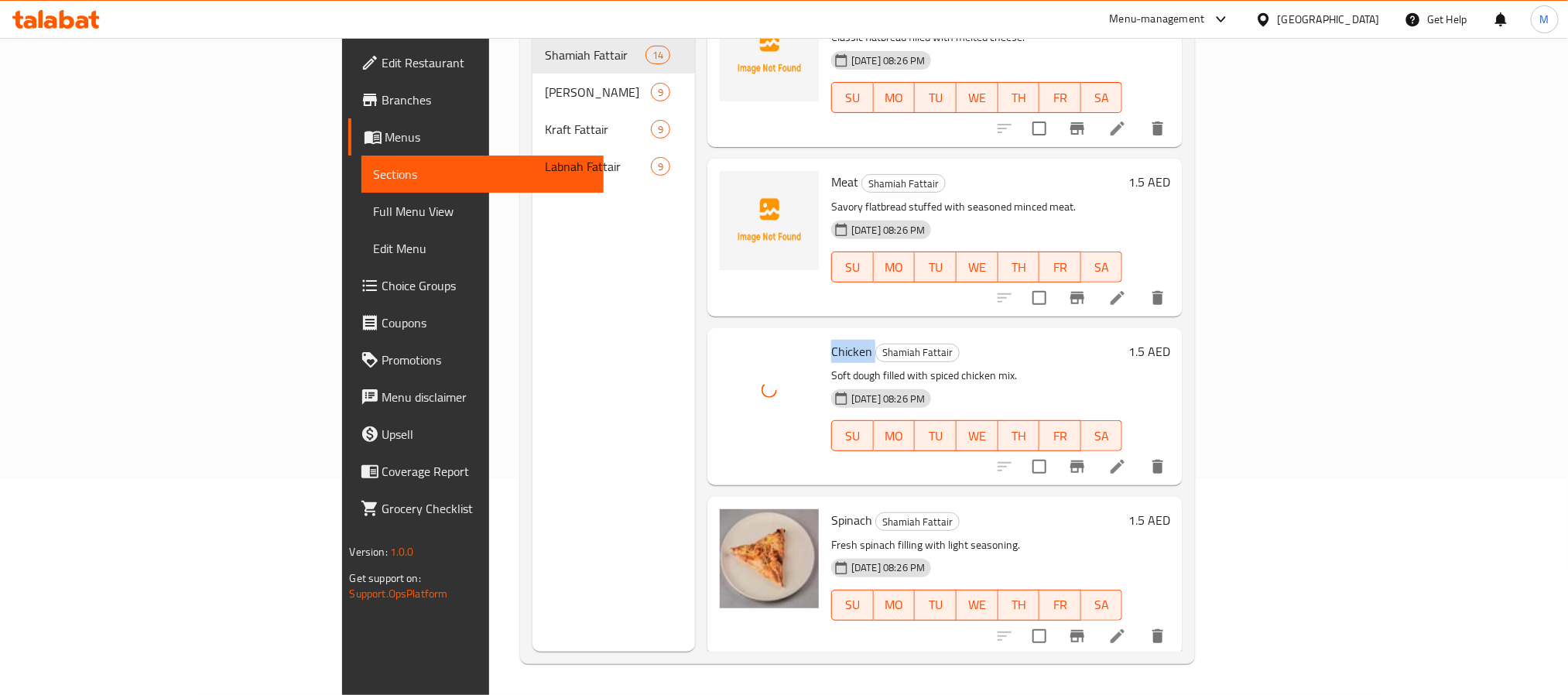
scroll to position [0, 0]
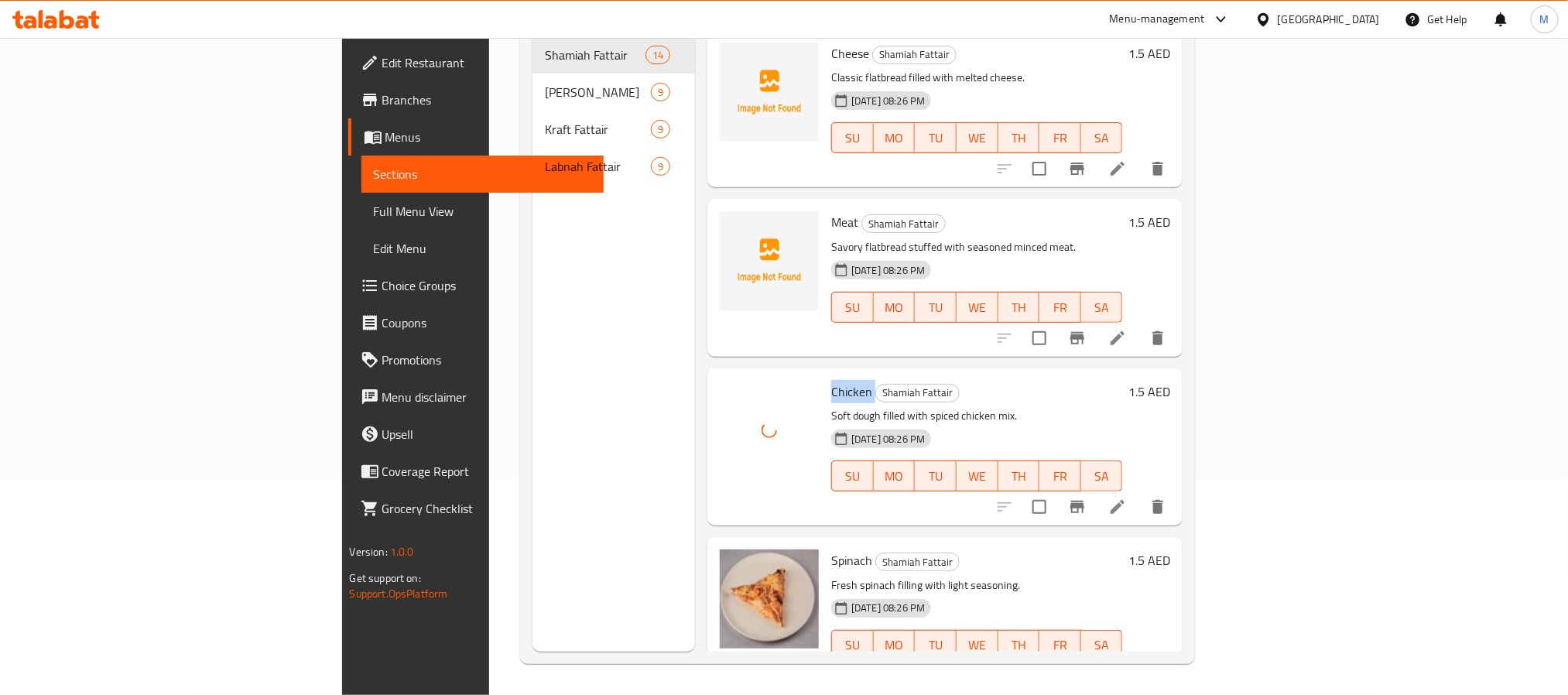
click at [831, 210] on span "Meat" at bounding box center [845, 222] width 27 height 23
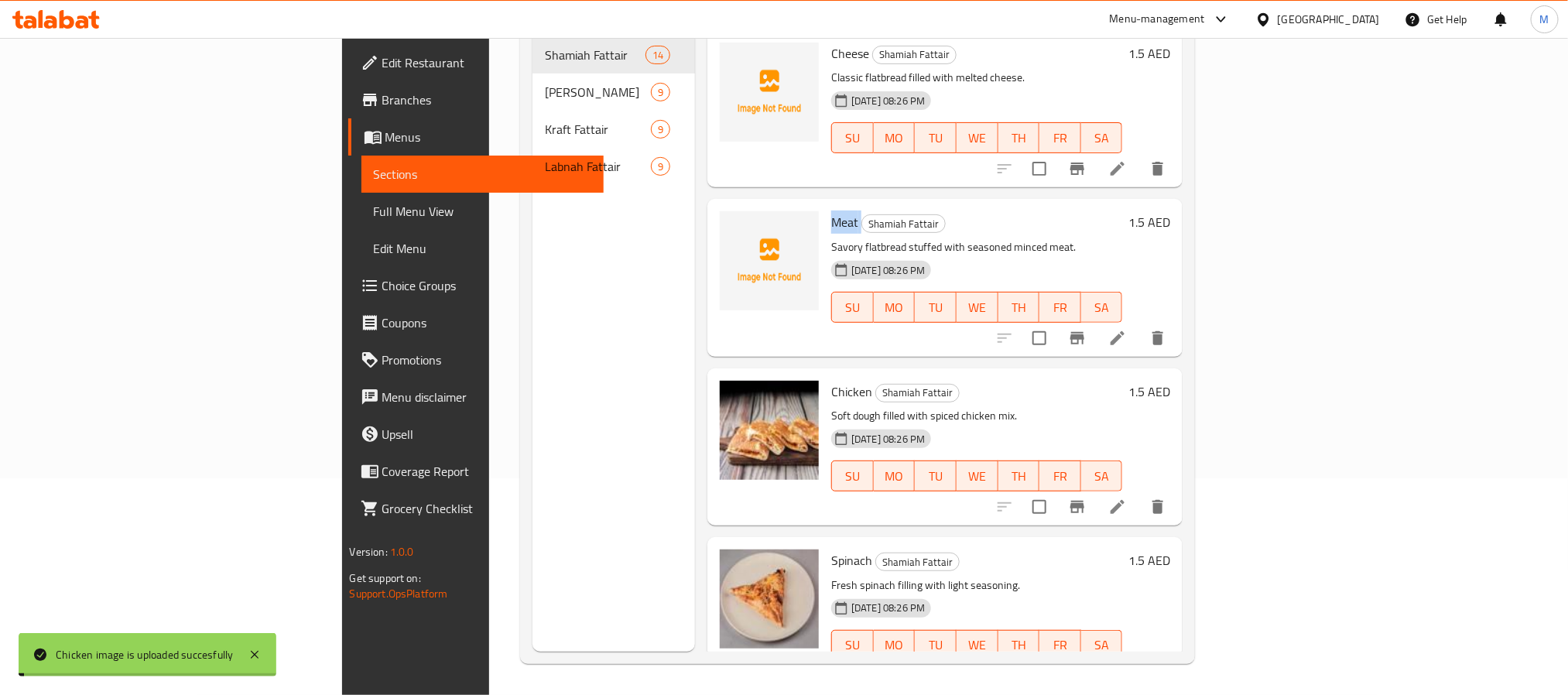
copy h6 "Meat"
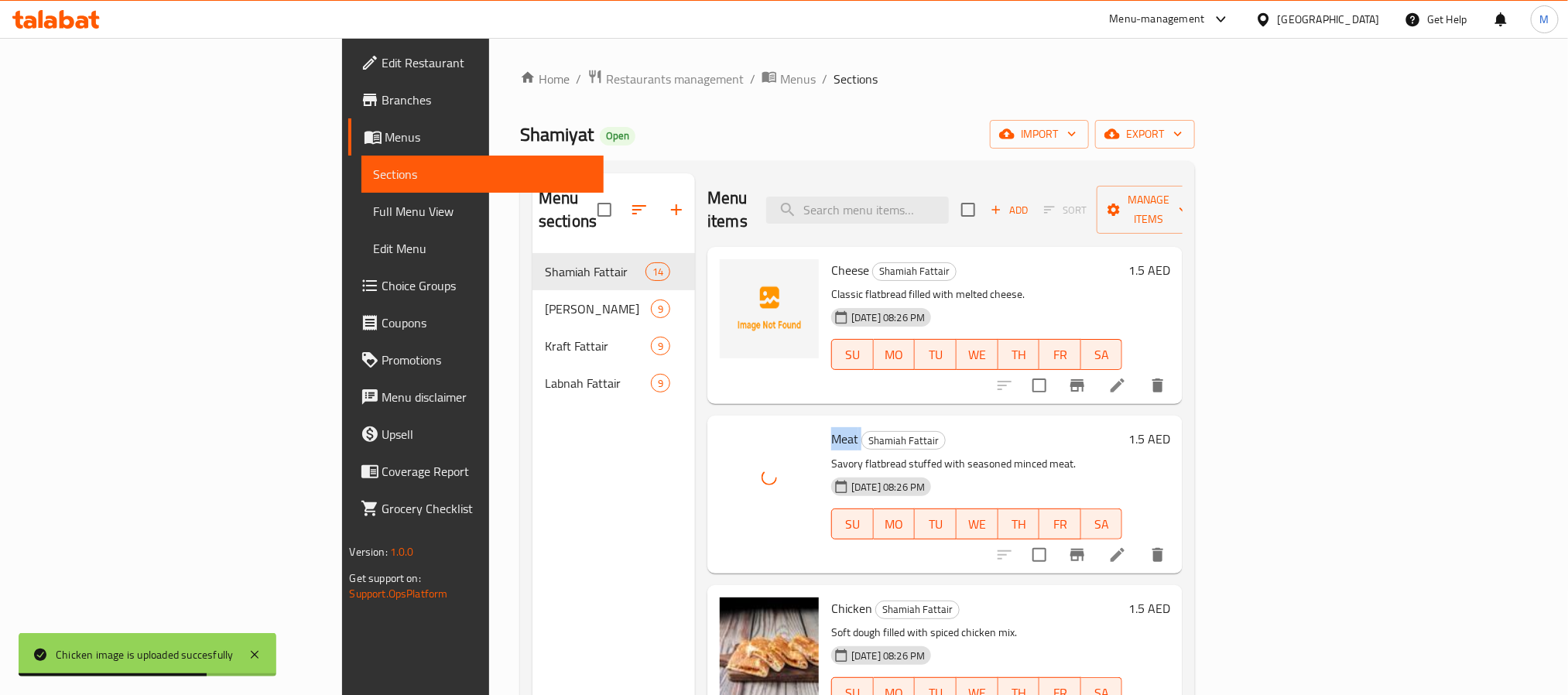
click at [831, 258] on span "Cheese" at bounding box center [850, 270] width 38 height 23
copy h6 "Cheese"
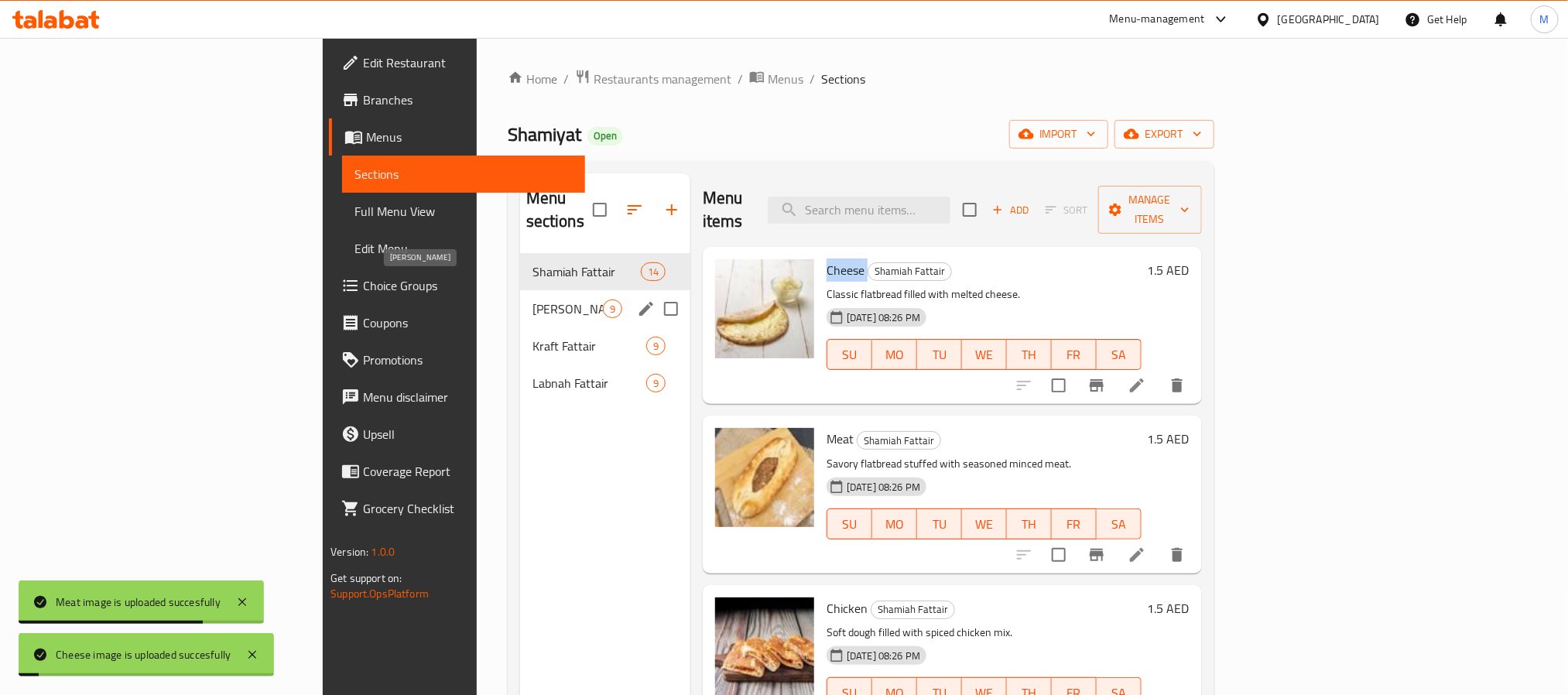
click at [532, 299] on span "Akkawi Manakish" at bounding box center [567, 308] width 71 height 18
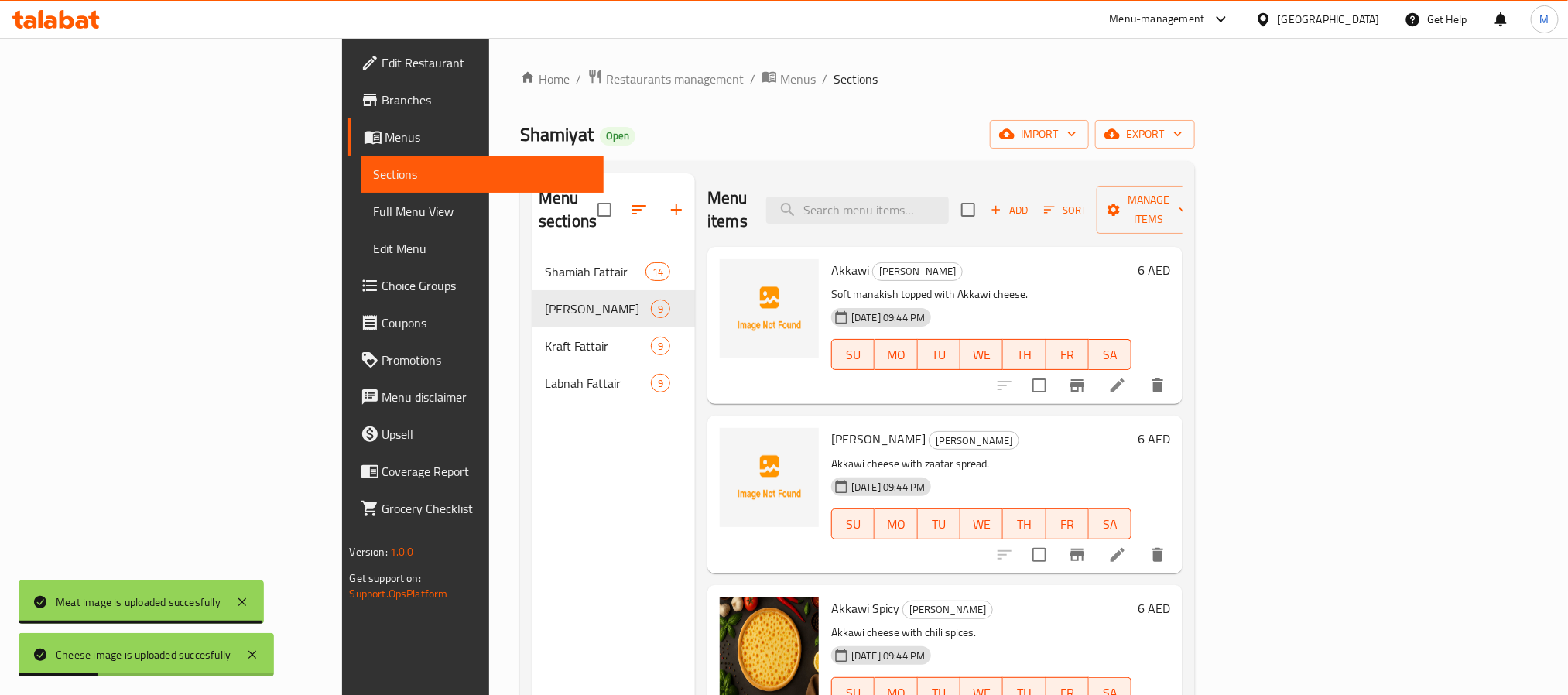
click at [831, 258] on span "Akkawi" at bounding box center [850, 270] width 38 height 23
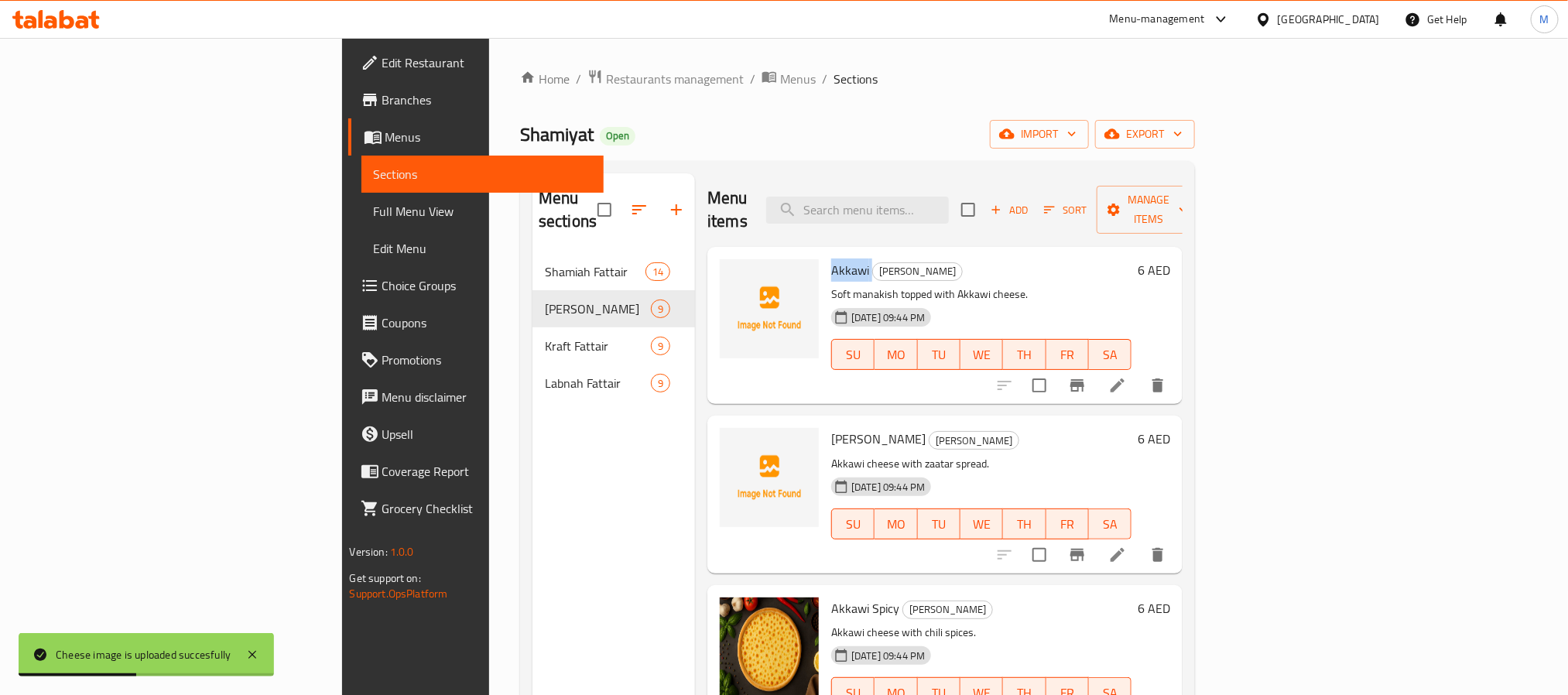
copy h6 "Akkawi"
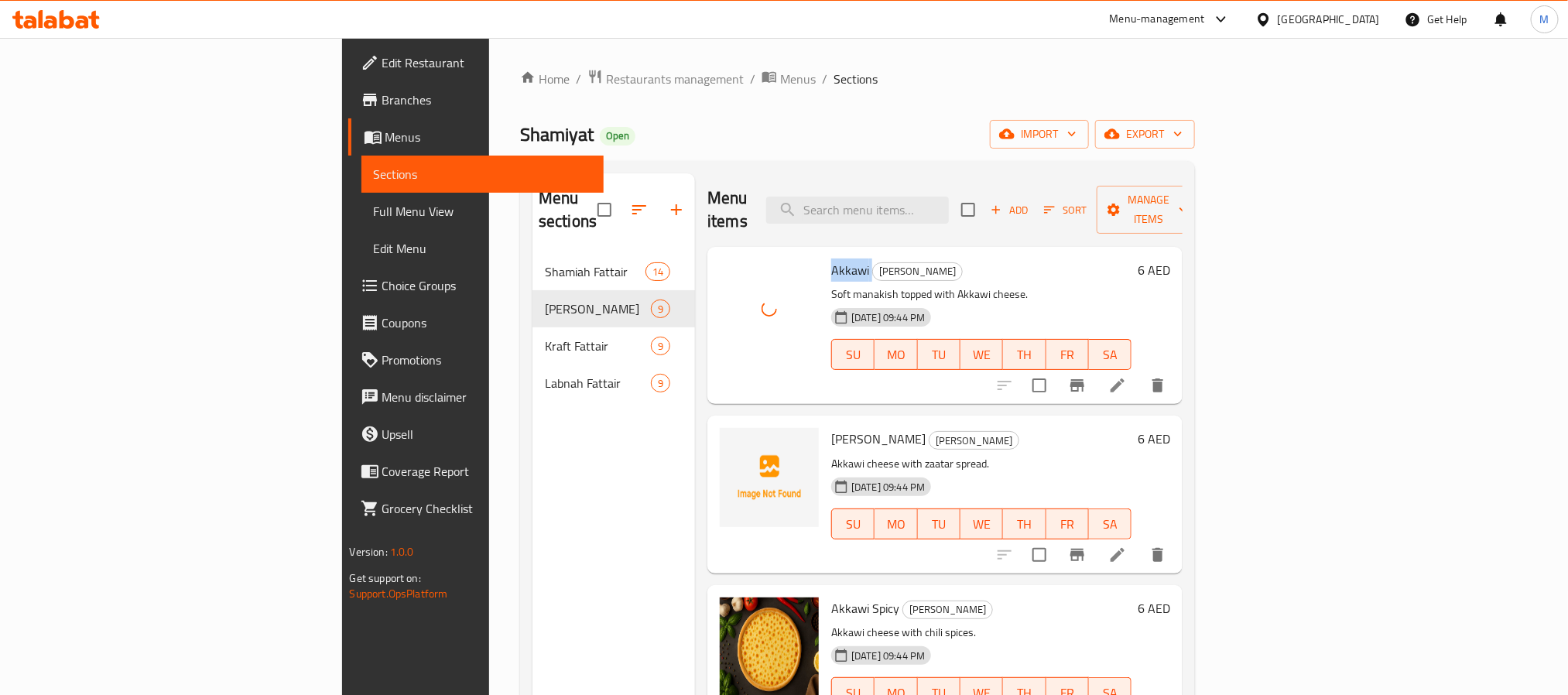
click at [831, 427] on span "Akkawi Zaatar" at bounding box center [879, 438] width 95 height 23
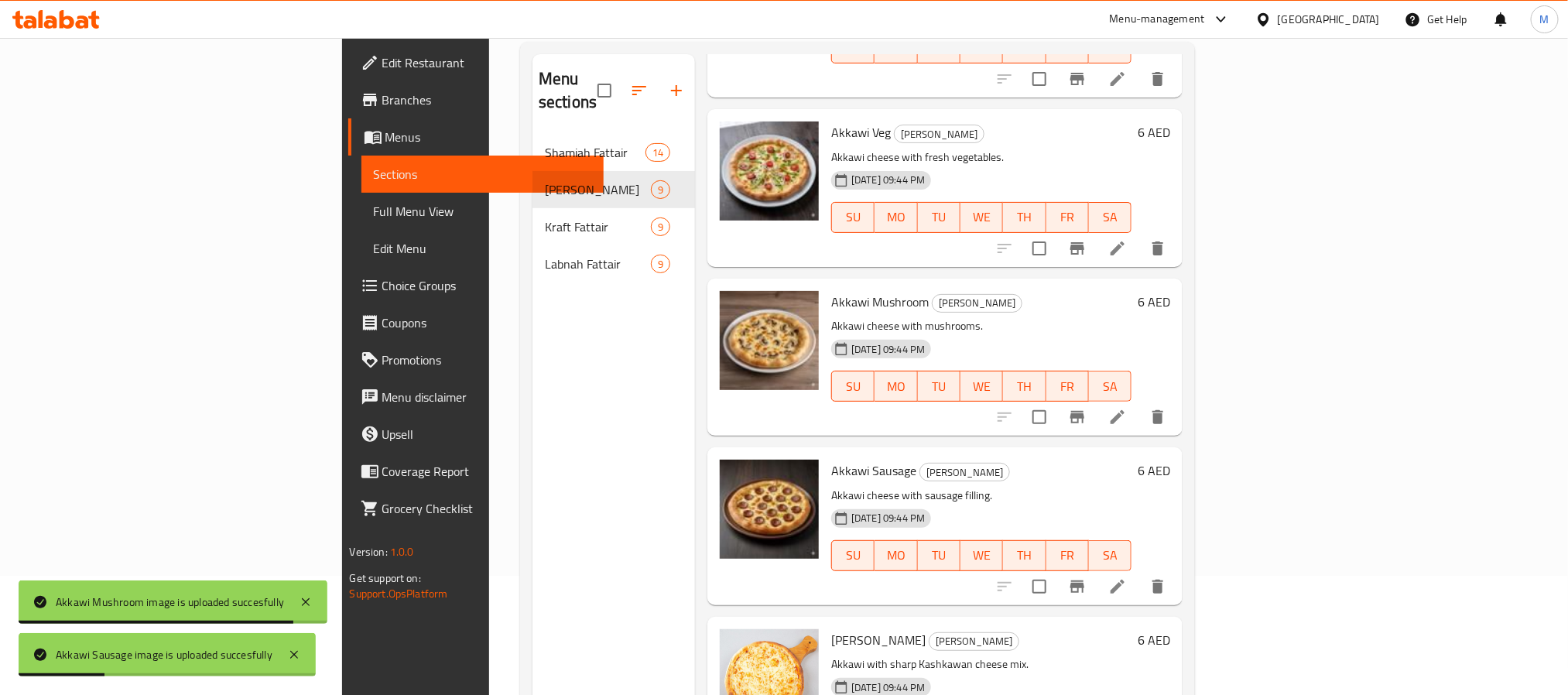
scroll to position [217, 0]
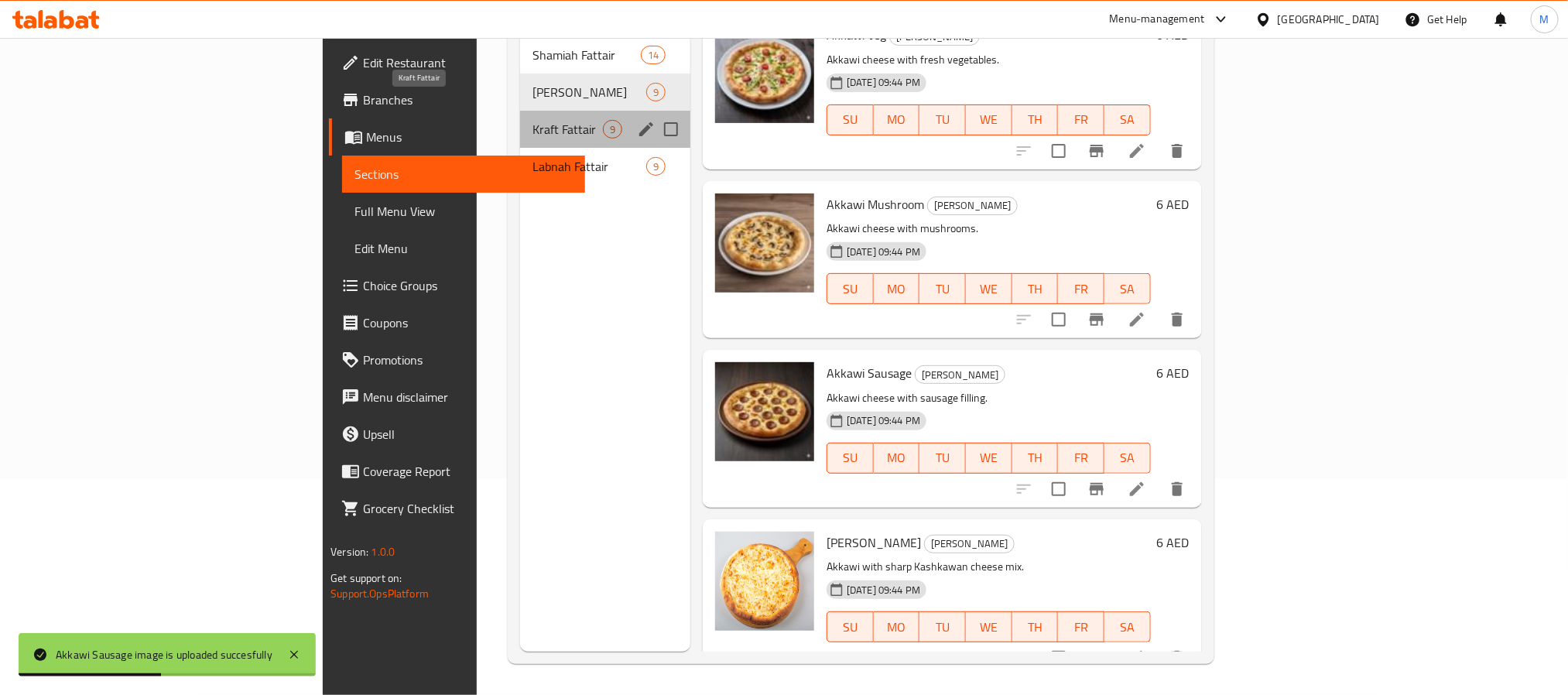
click at [532, 120] on span "Kraft Fattair" at bounding box center [567, 128] width 71 height 18
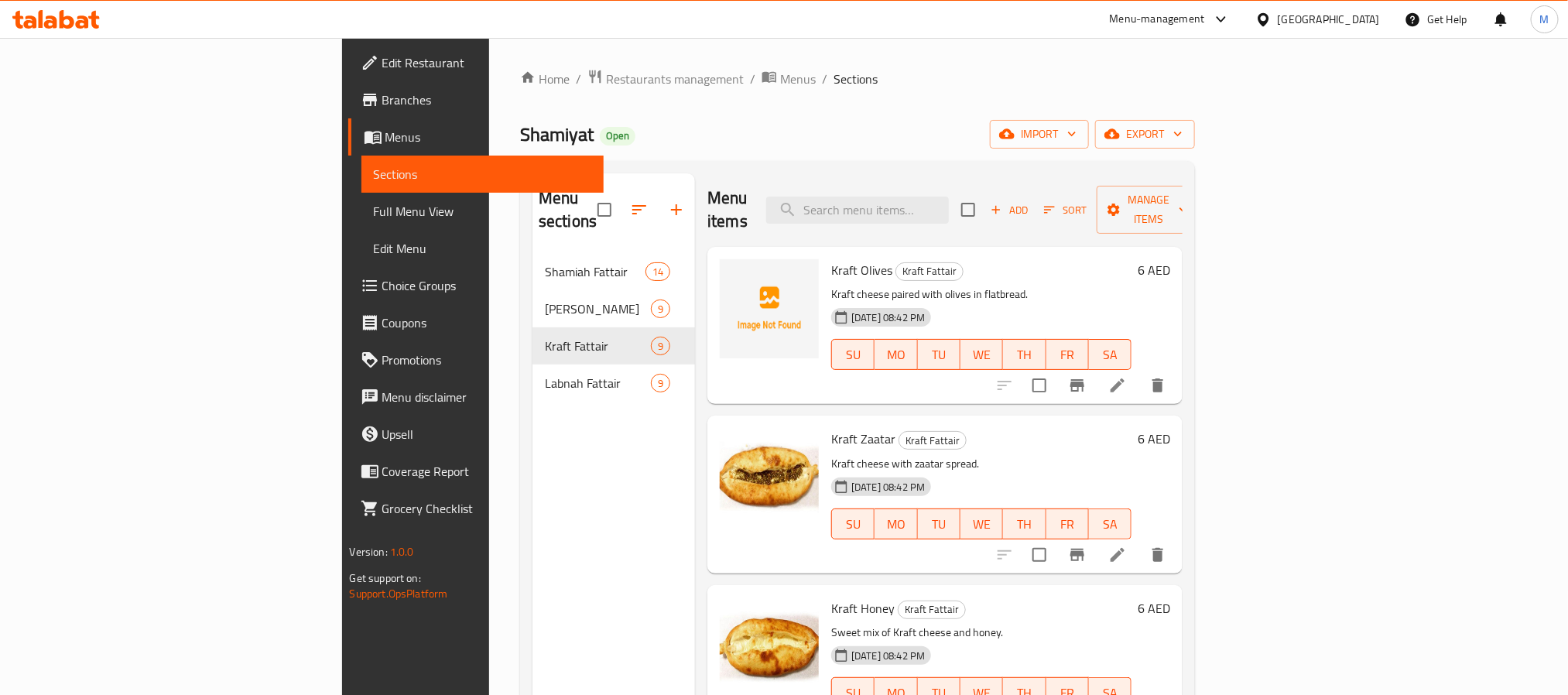
click at [831, 258] on span "Kraft Olives" at bounding box center [862, 270] width 61 height 23
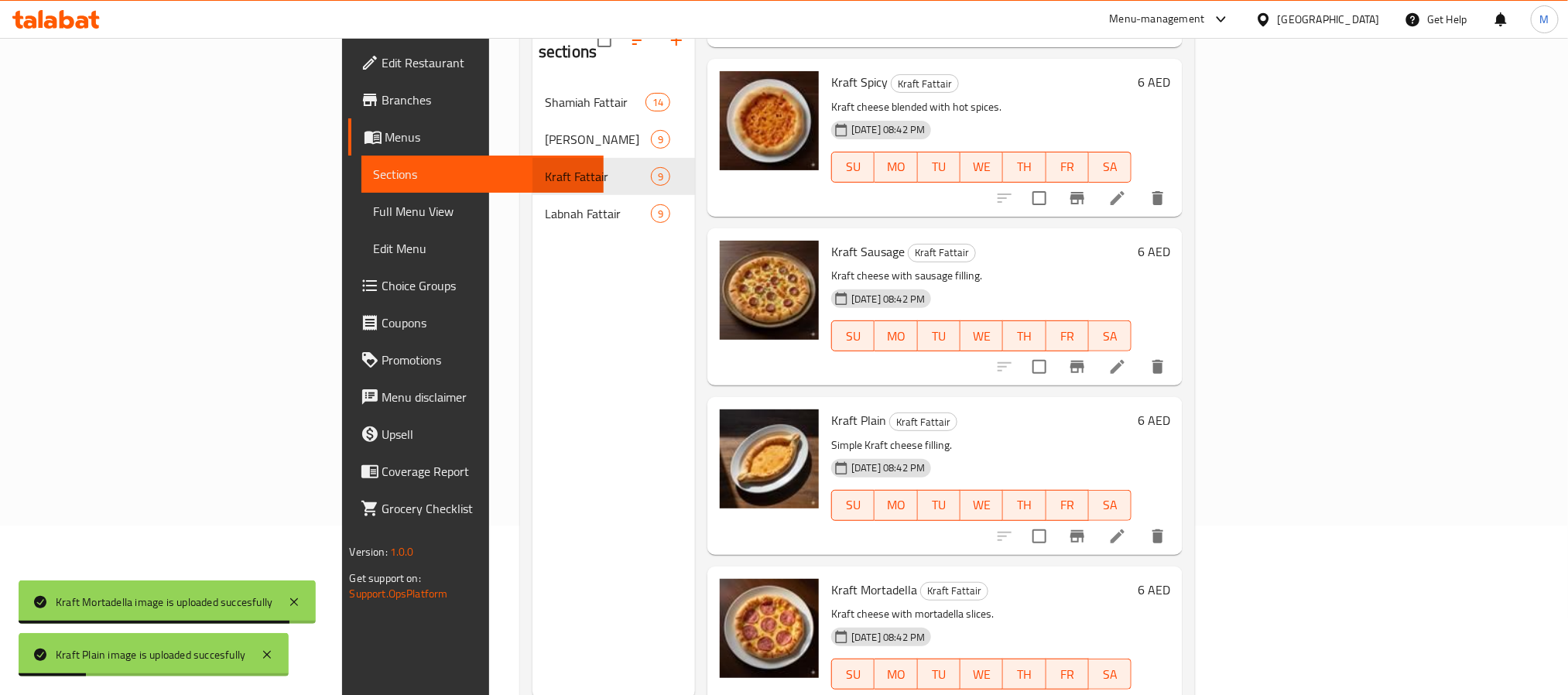
scroll to position [217, 0]
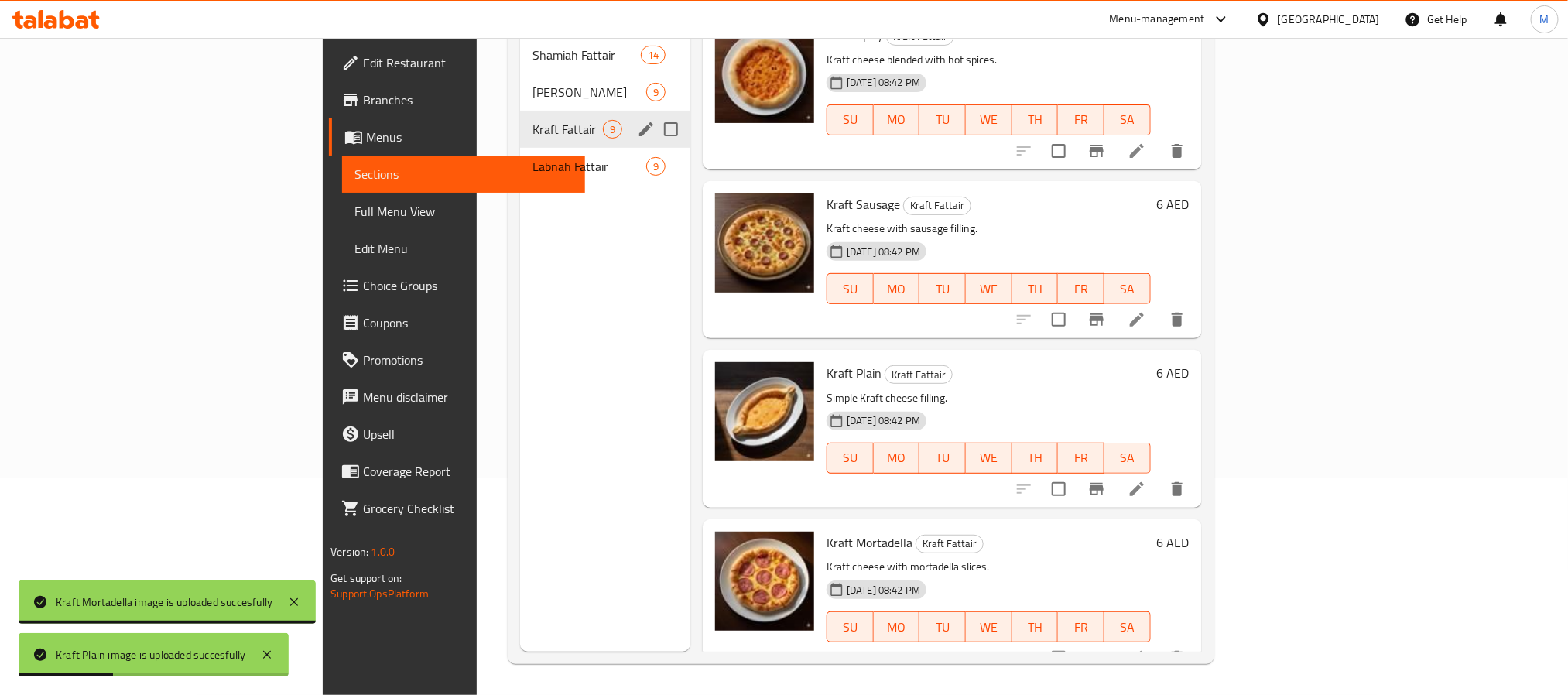
click at [532, 157] on span "Labnah Fattair" at bounding box center [589, 166] width 114 height 18
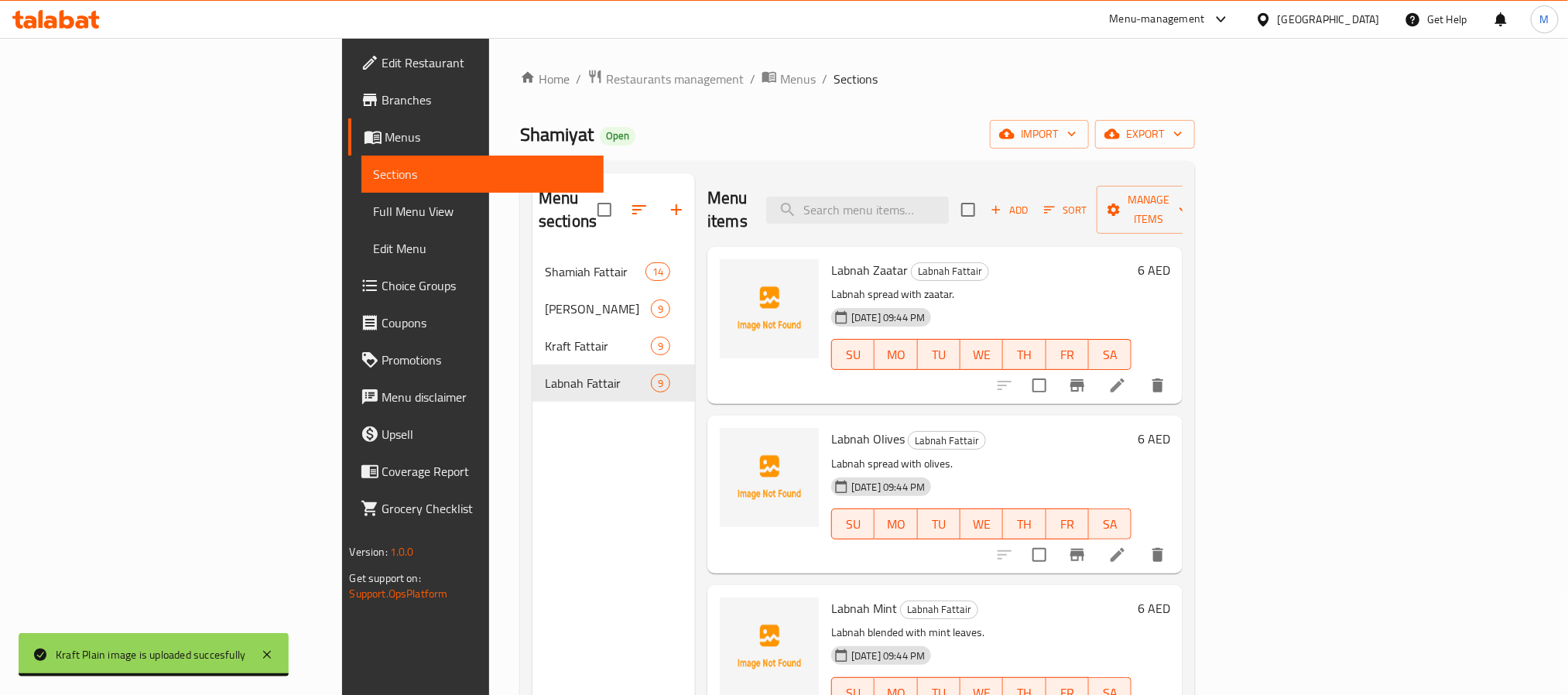
click at [831, 258] on span "Labnah Zaatar" at bounding box center [869, 270] width 76 height 23
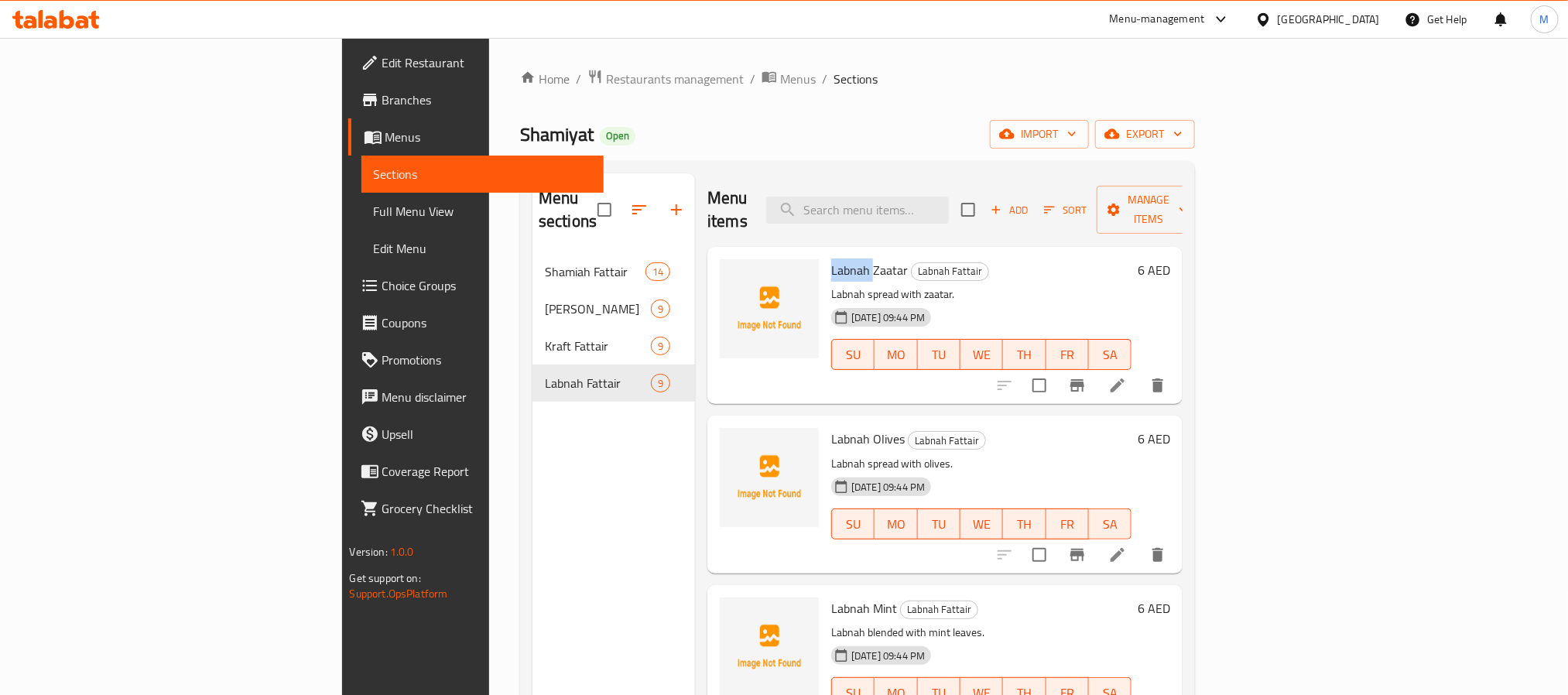
click at [831, 258] on span "Labnah Zaatar" at bounding box center [869, 270] width 76 height 23
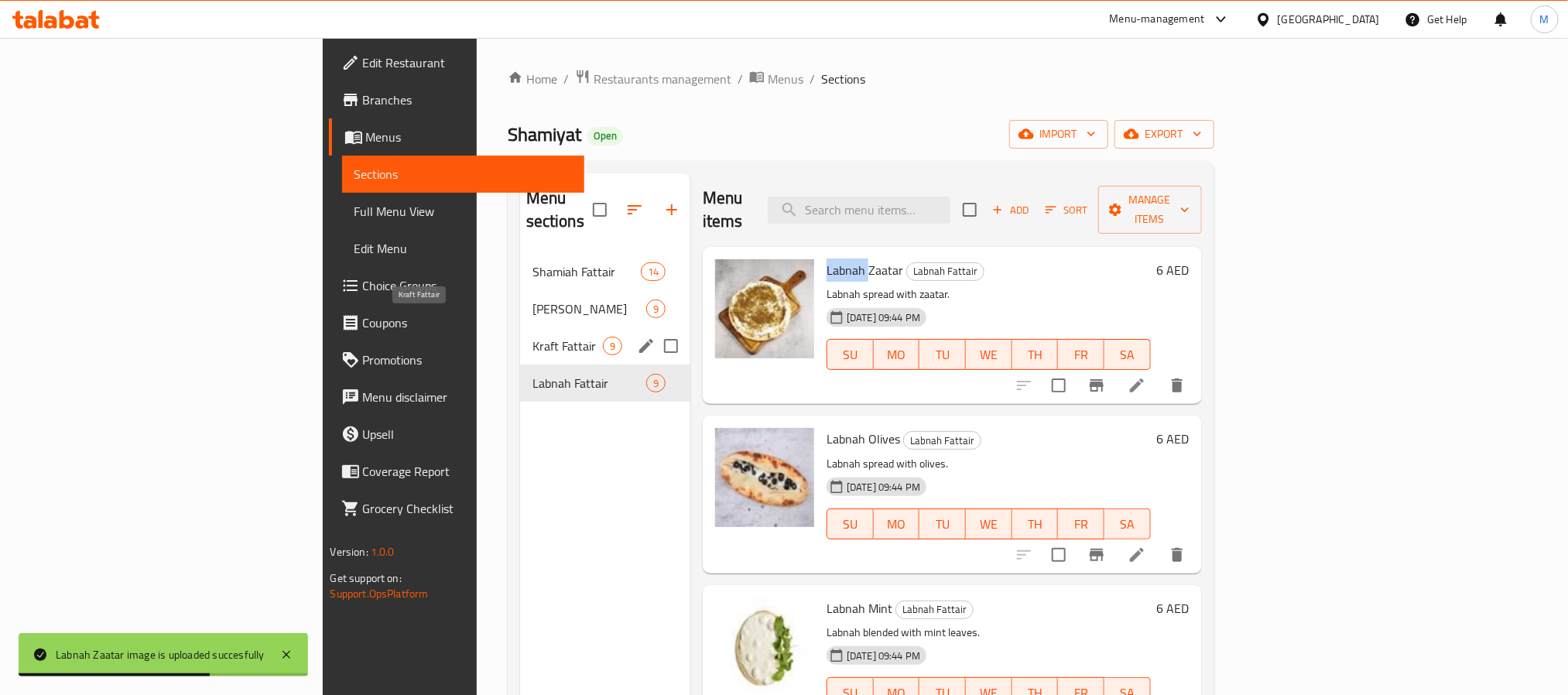
click at [532, 336] on span "Kraft Fattair" at bounding box center [567, 345] width 71 height 18
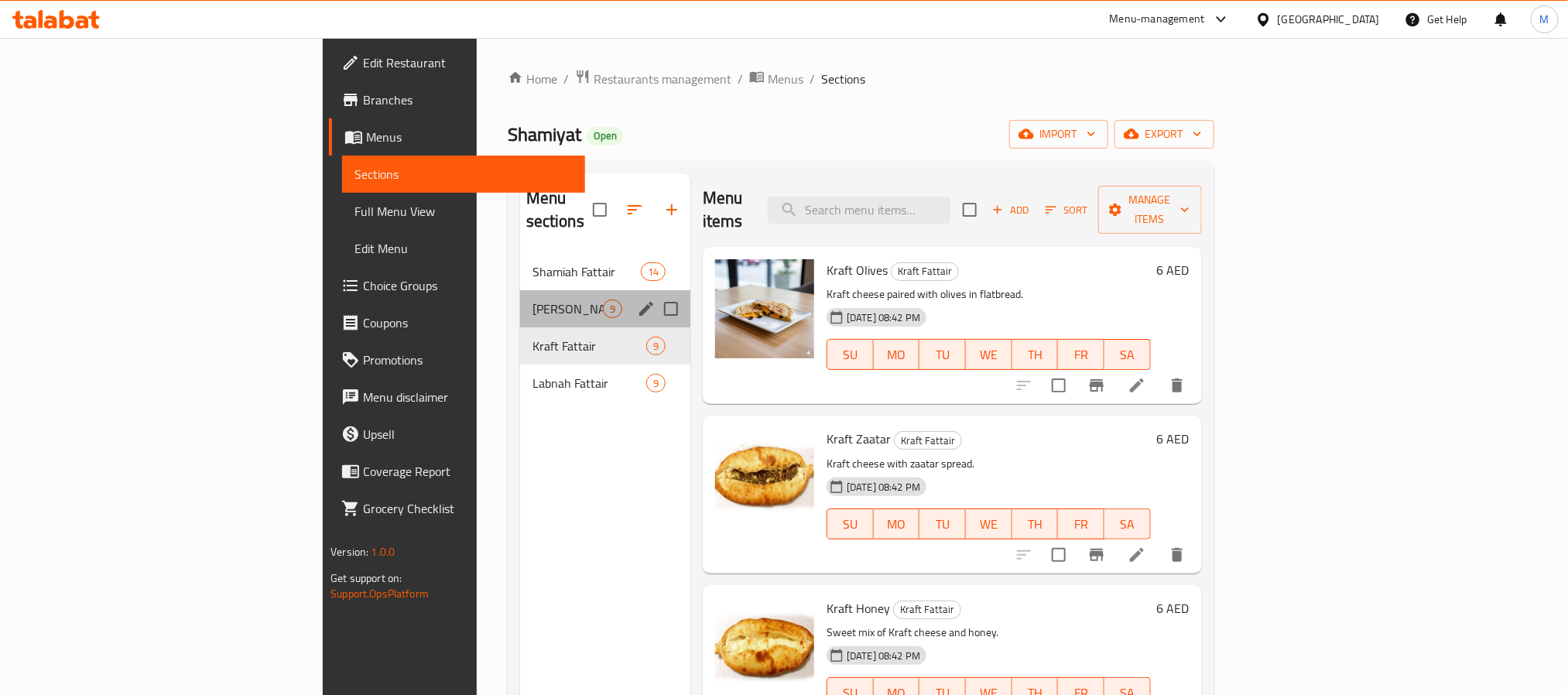
click at [520, 299] on div "Akkawi Manakish 9" at bounding box center [605, 309] width 170 height 37
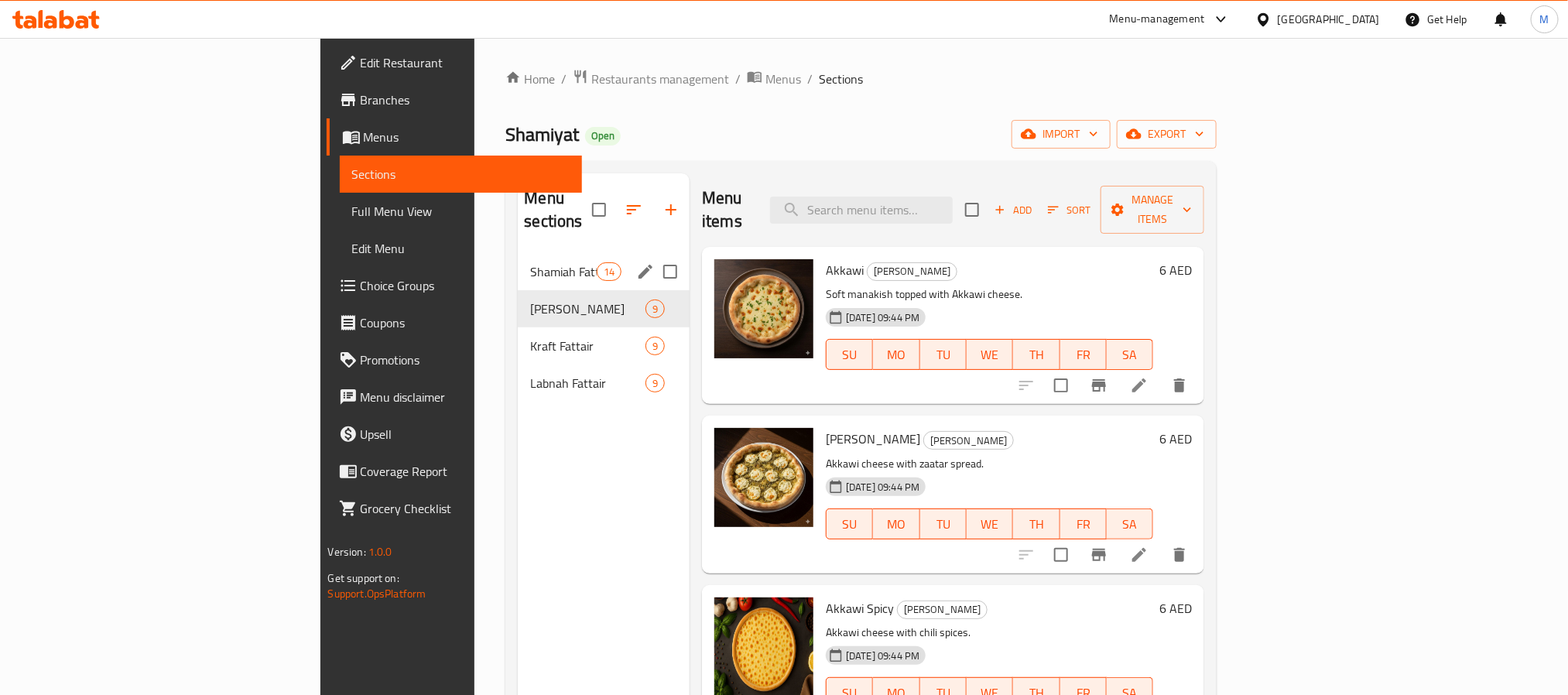
click at [530, 262] on span "Shamiah Fattair" at bounding box center [563, 271] width 66 height 18
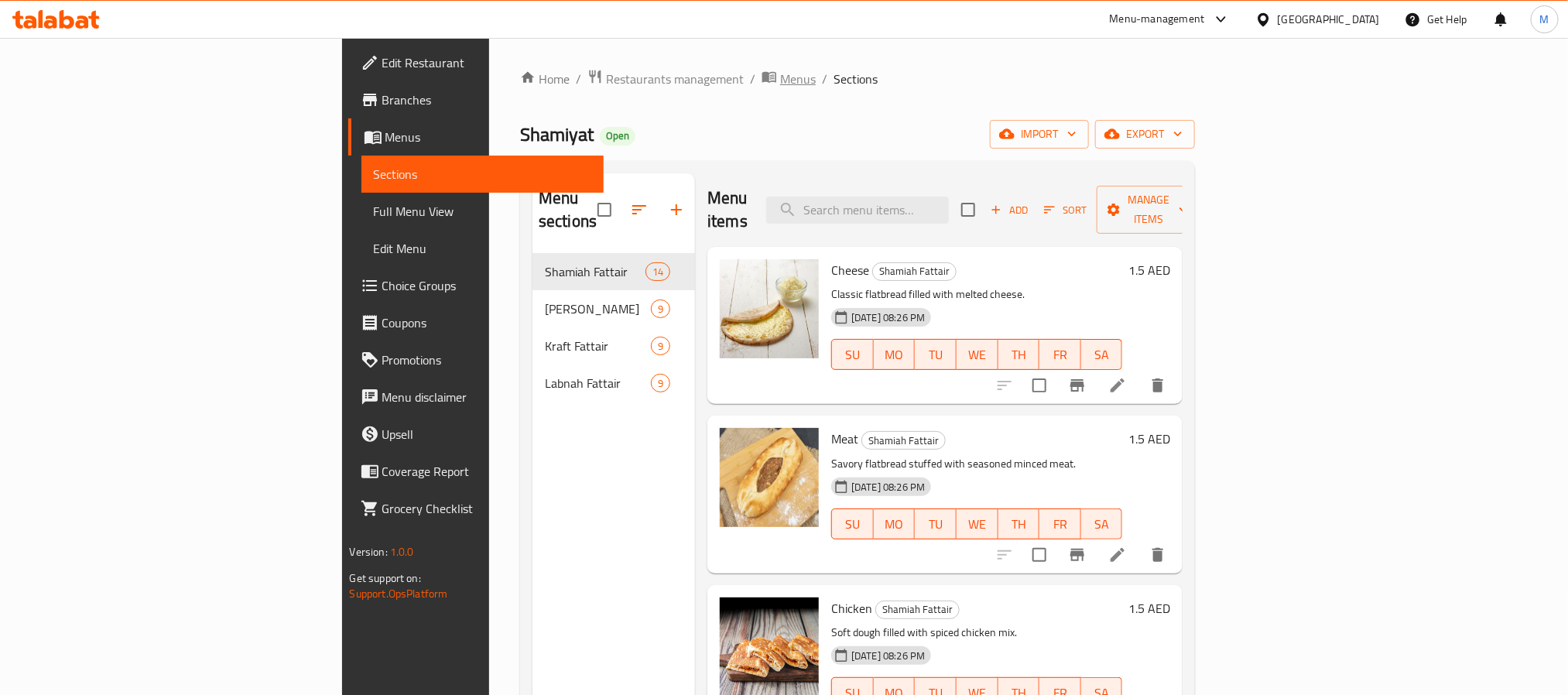
click at [780, 82] on span "Menus" at bounding box center [798, 79] width 35 height 18
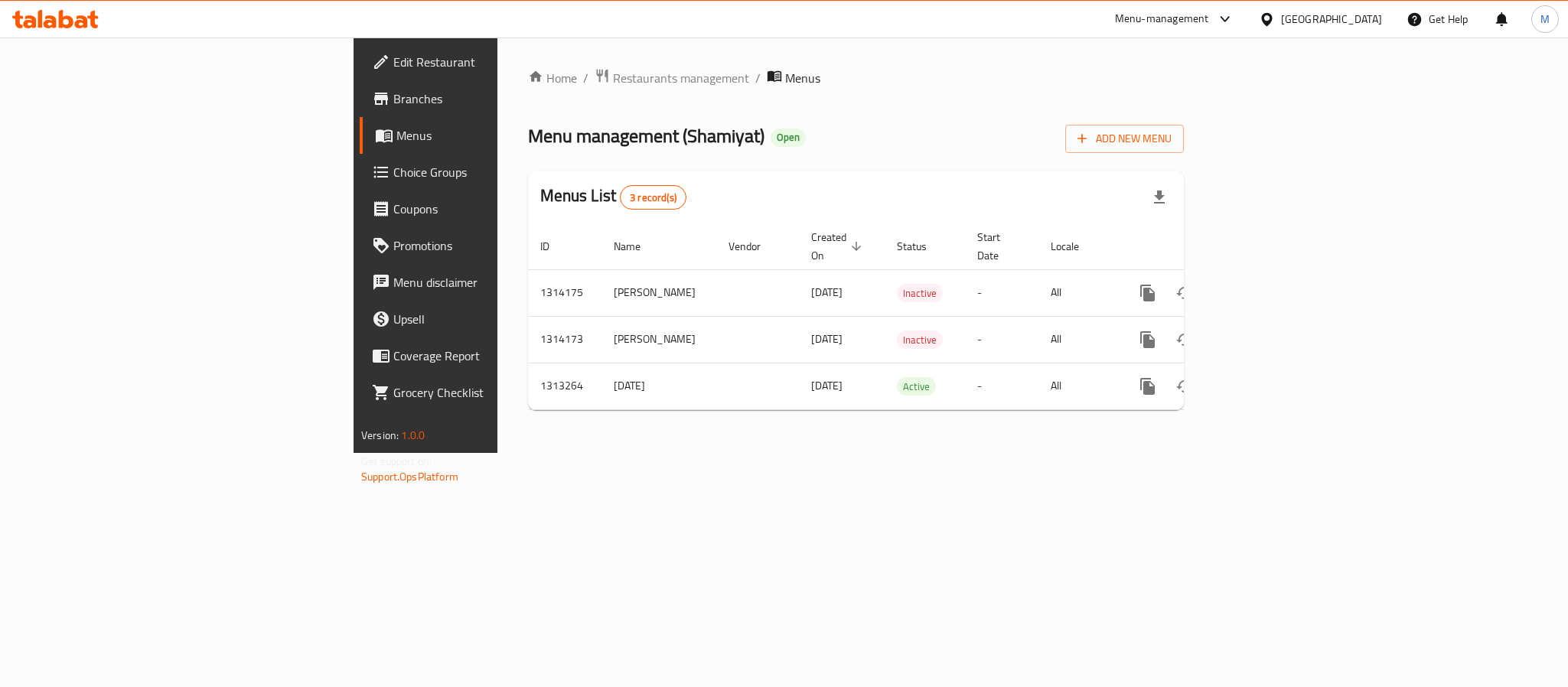
click at [1274, 16] on icon at bounding box center [1266, 19] width 16 height 16
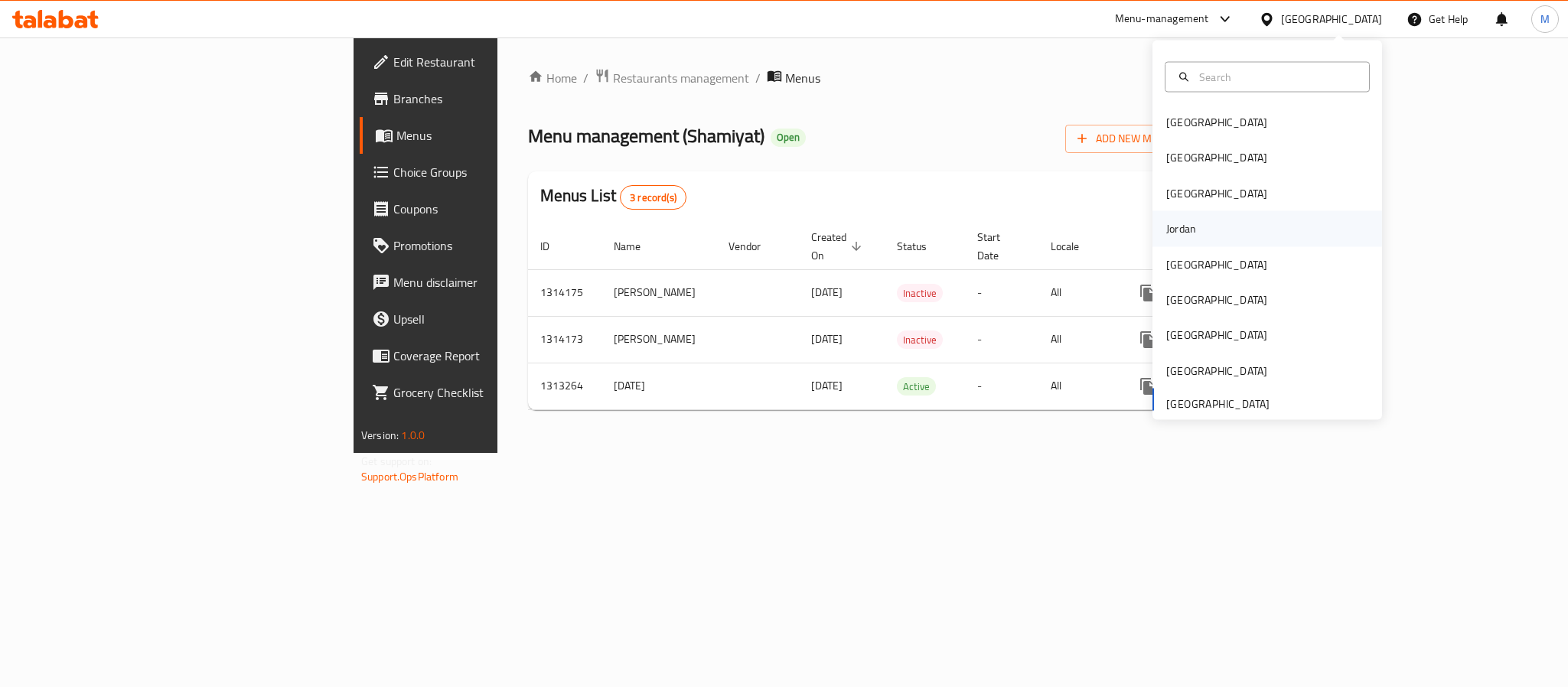
click at [1182, 212] on div "Jordan" at bounding box center [1181, 228] width 54 height 35
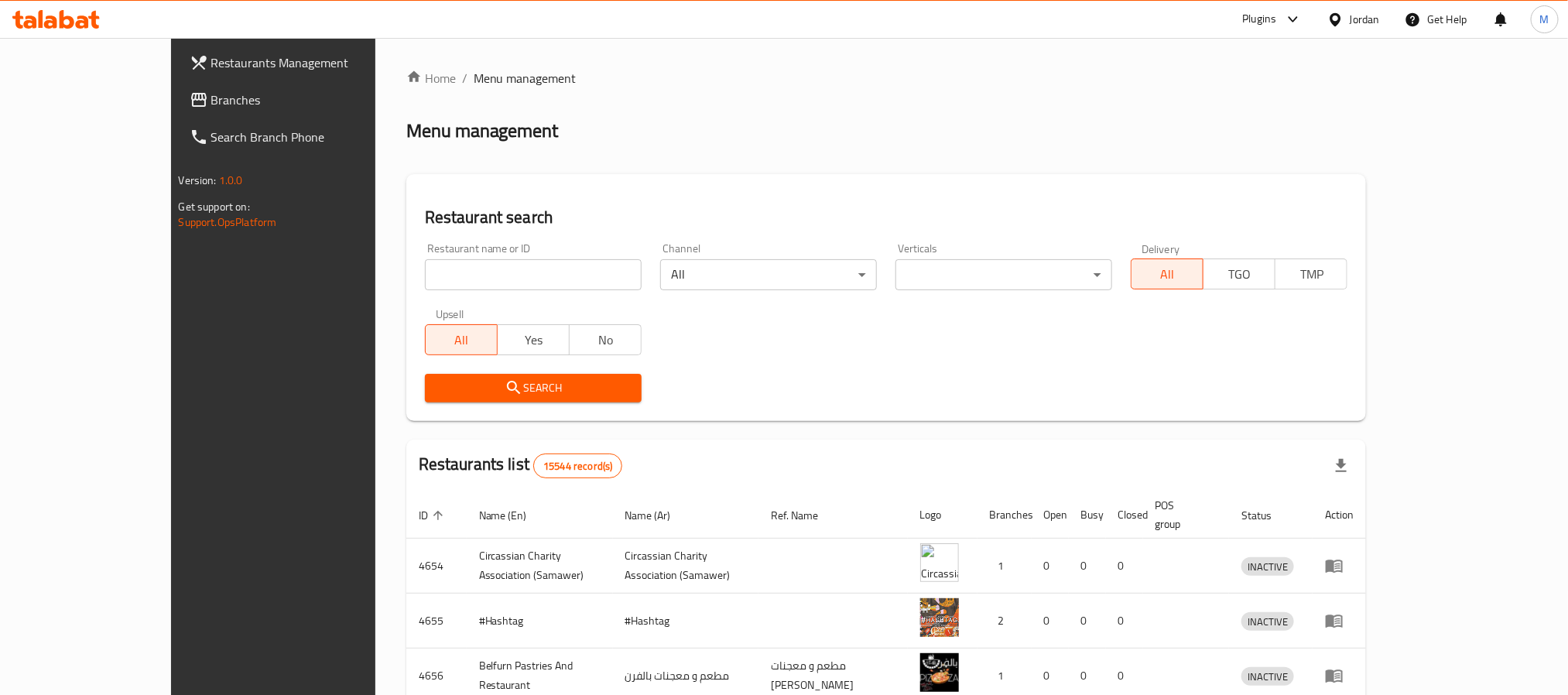
click at [211, 91] on span "Branches" at bounding box center [315, 100] width 209 height 18
